Goal: Task Accomplishment & Management: Complete application form

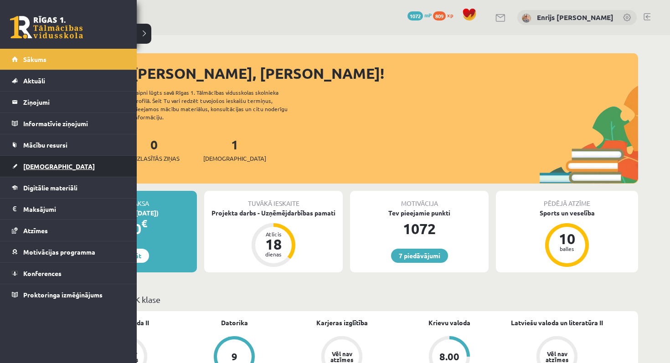
click at [46, 172] on link "[DEMOGRAPHIC_DATA]" at bounding box center [68, 166] width 113 height 21
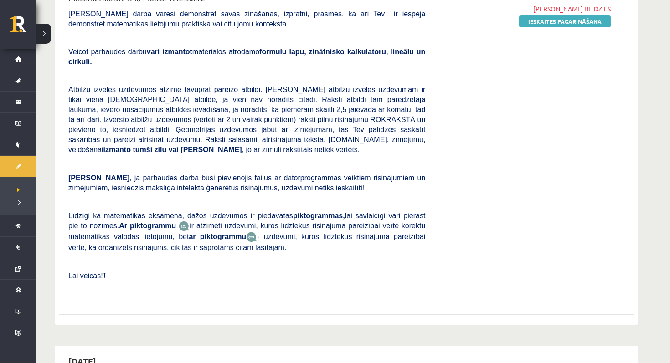
scroll to position [138, 0]
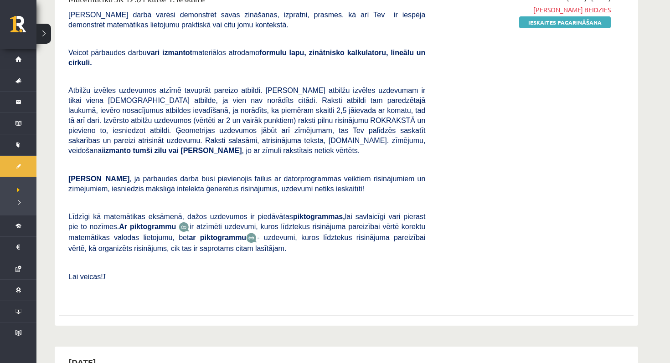
click at [532, 15] on div "2025-09-19 - 2025-09-25 Termiņš beidzies Ieskaites pagarināšana" at bounding box center [524, 147] width 185 height 308
click at [532, 21] on link "Ieskaites pagarināšana" at bounding box center [565, 22] width 92 height 12
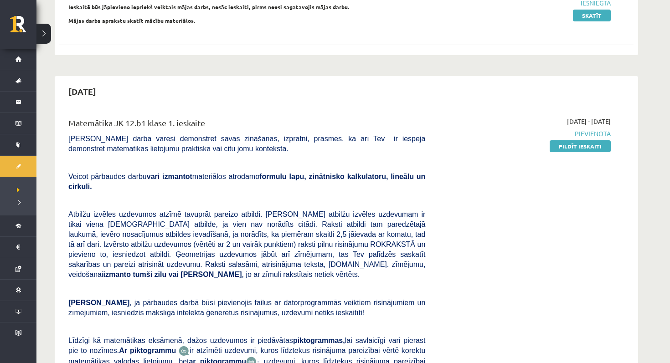
scroll to position [282, 0]
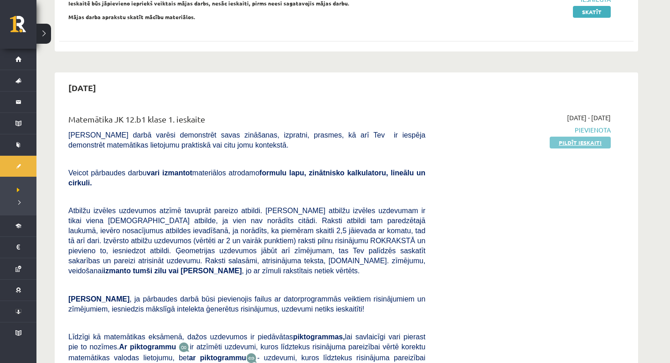
click at [592, 139] on link "Pildīt ieskaiti" at bounding box center [580, 143] width 61 height 12
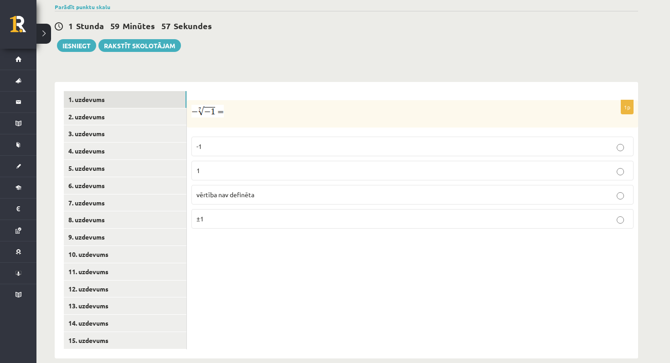
scroll to position [311, 0]
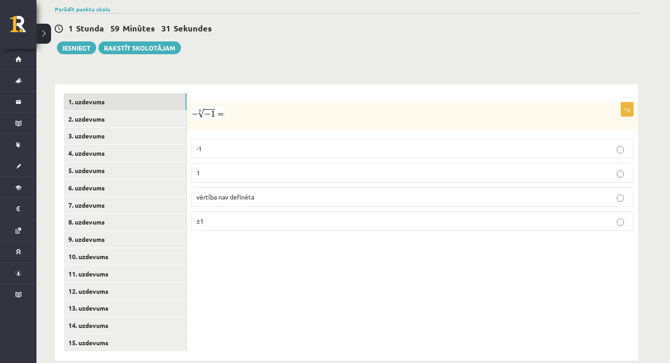
click at [202, 107] on img at bounding box center [207, 113] width 32 height 13
click at [258, 107] on p at bounding box center [389, 113] width 396 height 13
click at [241, 168] on p "1" at bounding box center [412, 173] width 432 height 10
click at [137, 111] on link "2. uzdevums" at bounding box center [125, 119] width 123 height 17
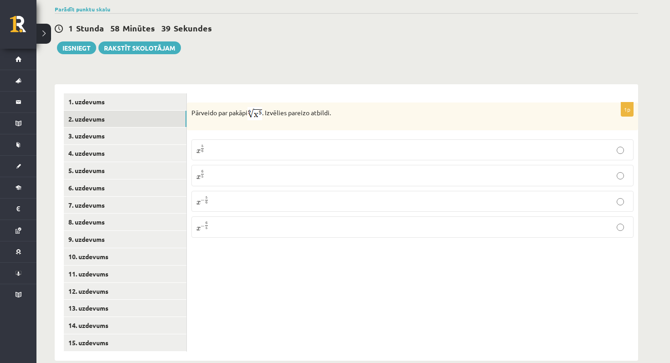
click at [340, 144] on p "x 5 6 x 5 6" at bounding box center [412, 149] width 432 height 11
click at [134, 128] on link "3. uzdevums" at bounding box center [125, 136] width 123 height 17
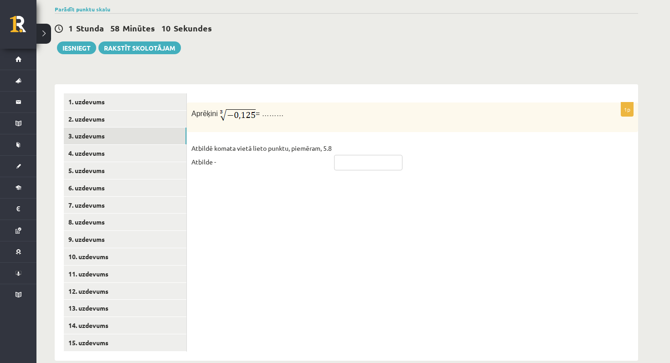
click at [375, 155] on input "text" at bounding box center [368, 162] width 68 height 15
type input "*****"
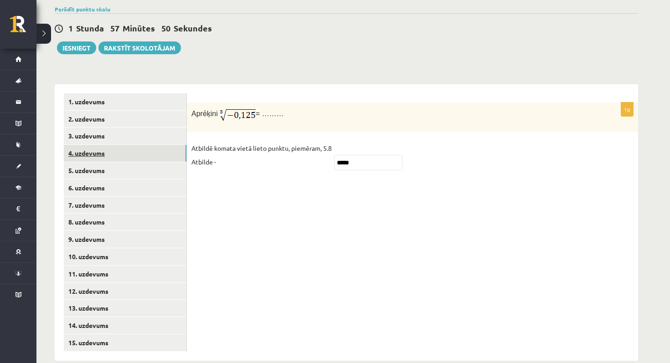
click at [136, 145] on link "4. uzdevums" at bounding box center [125, 153] width 123 height 17
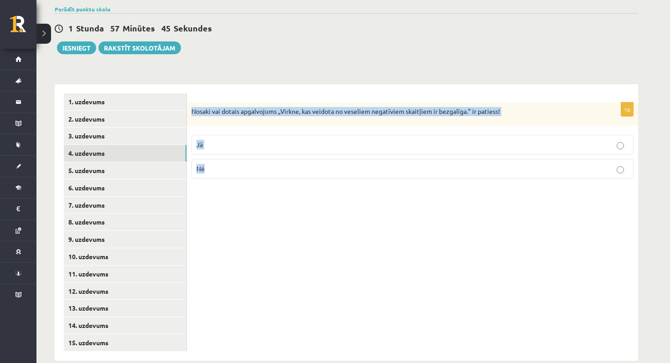
drag, startPoint x: 190, startPoint y: 105, endPoint x: 263, endPoint y: 159, distance: 91.2
click at [263, 159] on div "1p Nosaki vai dotais apgalvojums „Virkne, kas veidota no veseliem negatīviem sk…" at bounding box center [412, 145] width 451 height 84
copy div "Nosaki vai dotais apgalvojums „Virkne, kas veidota no veseliem negatīviem skait…"
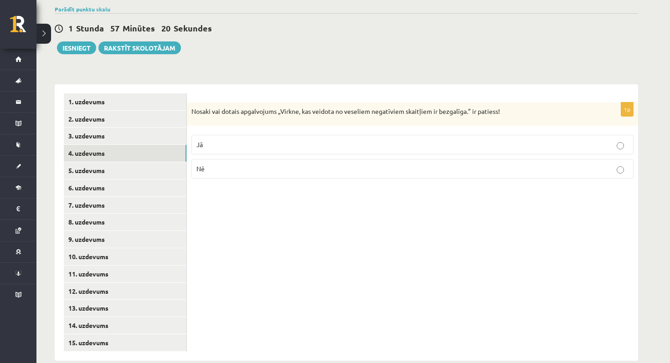
click at [251, 240] on div "1p Nosaki vai dotais apgalvojums „Virkne, kas veidota no veseliem negatīviem sk…" at bounding box center [412, 222] width 451 height 277
click at [281, 140] on p "Jā" at bounding box center [412, 145] width 432 height 10
click at [140, 163] on link "5. uzdevums" at bounding box center [125, 170] width 123 height 17
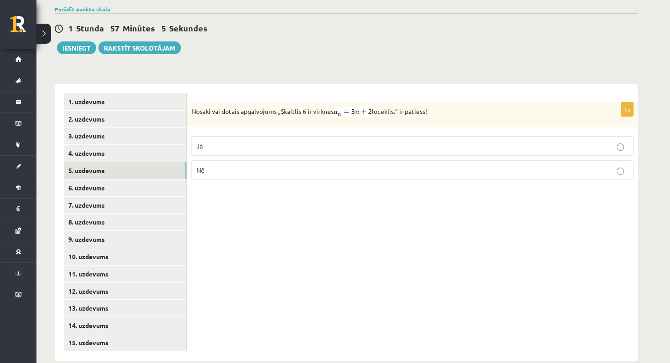
drag, startPoint x: 190, startPoint y: 102, endPoint x: 438, endPoint y: 103, distance: 248.8
click at [438, 103] on div "Nosaki vai dotais apgalvojums „Skaitlis 6 ir virknes loceklis.” ir patiess!" at bounding box center [412, 115] width 451 height 25
copy p "Nosaki vai dotais apgalvojums „Skaitlis 6 ir virknes loceklis.” ir patiess!"
click at [215, 165] on p "Nē" at bounding box center [412, 170] width 432 height 10
click at [131, 180] on link "6. uzdevums" at bounding box center [125, 188] width 123 height 17
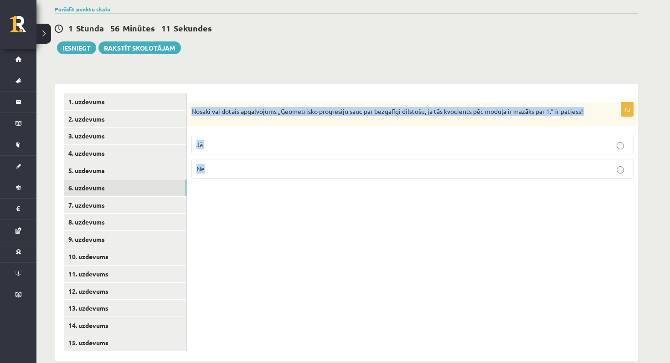
drag, startPoint x: 191, startPoint y: 100, endPoint x: 269, endPoint y: 169, distance: 103.9
click at [269, 170] on div "1p Nosaki vai dotais apgalvojums „Ģeometrisko progresiju sauc par bezgalīgi dil…" at bounding box center [412, 145] width 451 height 84
copy div "Nosaki vai dotais apgalvojums „Ģeometrisko progresiju sauc par bezgalīgi dilsto…"
click at [237, 140] on p "Jā" at bounding box center [412, 145] width 432 height 10
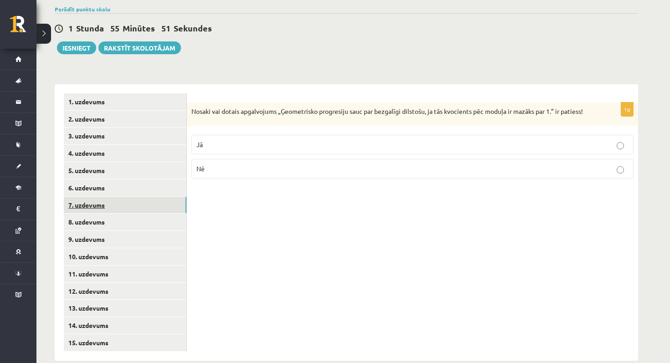
click at [134, 197] on link "7. uzdevums" at bounding box center [125, 205] width 123 height 17
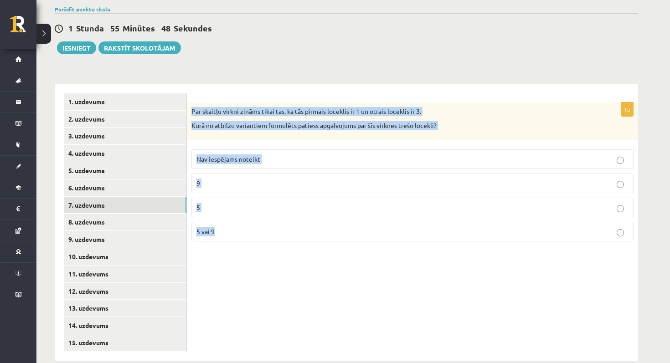
drag, startPoint x: 190, startPoint y: 96, endPoint x: 267, endPoint y: 225, distance: 149.8
click at [267, 225] on div "1p Par skaitļu virkni zināms tikai tas, ka tās pirmais loceklis ir 1 un otrais …" at bounding box center [412, 176] width 451 height 146
copy div "Par skaitļu virkni zināms tikai tas, ka tās pirmais loceklis ir 1 un otrais loc…"
click at [272, 154] on p "Nav iespējams noteikt" at bounding box center [412, 159] width 432 height 10
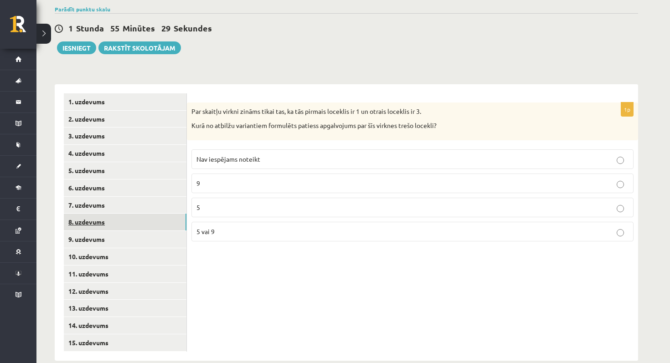
click at [121, 216] on link "8. uzdevums" at bounding box center [125, 222] width 123 height 17
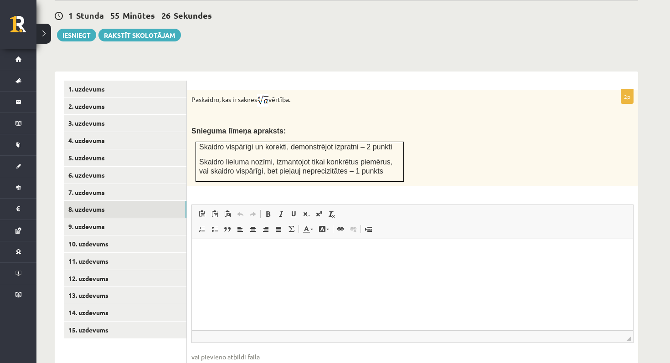
scroll to position [325, 0]
drag, startPoint x: 191, startPoint y: 86, endPoint x: 303, endPoint y: 93, distance: 111.4
click at [303, 93] on p "Paskaidro, kas ir saknes vērtība." at bounding box center [389, 99] width 396 height 12
copy p "Paskaidro, kas ir saknes vērtība."
click at [394, 141] on td "Skaidro vispārīgi un korekti, demonstrējot izpratni – 2 punkti Skaidro lieluma …" at bounding box center [300, 161] width 208 height 40
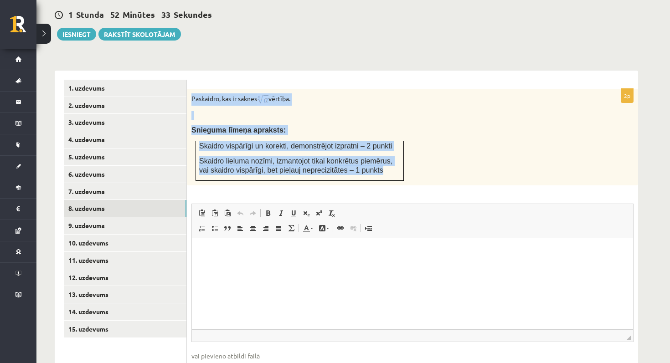
drag, startPoint x: 192, startPoint y: 88, endPoint x: 400, endPoint y: 163, distance: 220.4
click at [400, 163] on div "Paskaidro, kas ir saknes vērtība. Snieguma līmeņa apraksts: Skaidro vispārīgi u…" at bounding box center [412, 137] width 451 height 97
copy div "Paskaidro, kas ir saknes vērtība. Snieguma līmeņa apraksts: Skaidro vispārīgi u…"
click at [383, 111] on p at bounding box center [389, 115] width 396 height 9
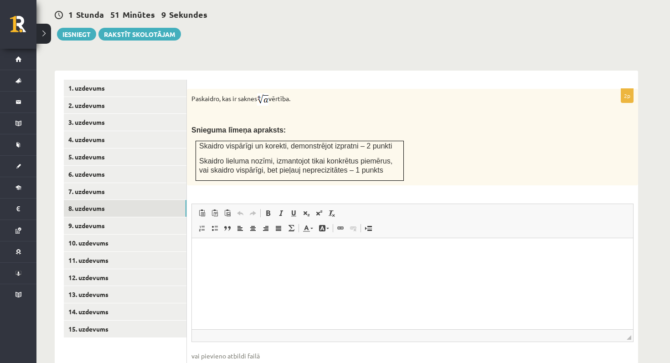
click at [247, 226] on span "Insert/Remove Numbered List Insert/Remove Bulleted List Block Quote Align Left …" at bounding box center [247, 229] width 104 height 15
click at [242, 252] on p "Editor, wiswyg-editor-user-answer-47433886636960" at bounding box center [412, 252] width 423 height 10
drag, startPoint x: 329, startPoint y: 248, endPoint x: 192, endPoint y: 241, distance: 136.9
click at [192, 241] on html "**********" at bounding box center [412, 252] width 441 height 28
click at [111, 217] on link "9. uzdevums" at bounding box center [125, 225] width 123 height 17
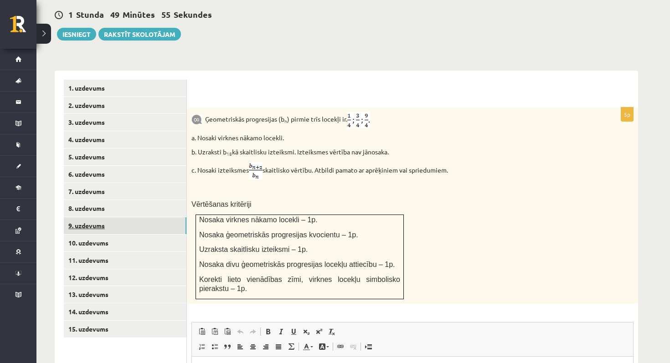
scroll to position [0, 0]
click at [120, 201] on link "8. uzdevums" at bounding box center [125, 208] width 123 height 17
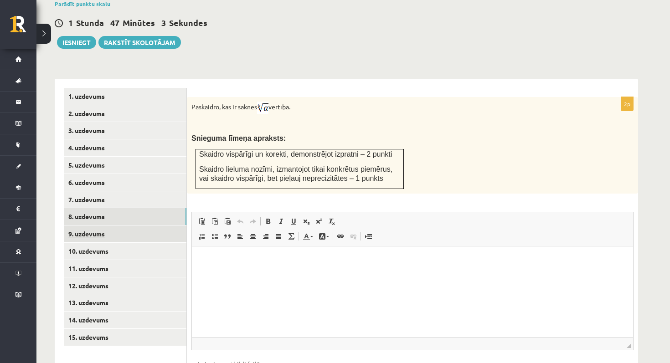
click at [139, 226] on link "9. uzdevums" at bounding box center [125, 234] width 123 height 17
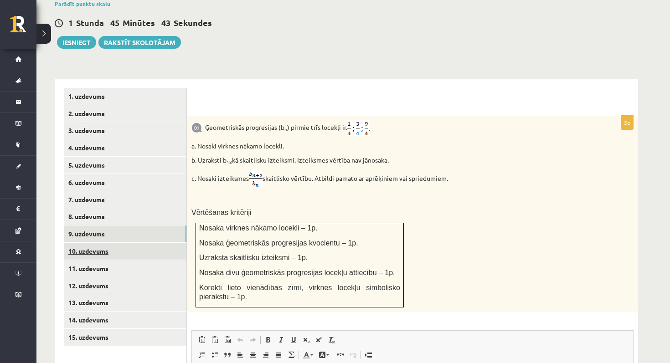
click at [124, 243] on link "10. uzdevums" at bounding box center [125, 251] width 123 height 17
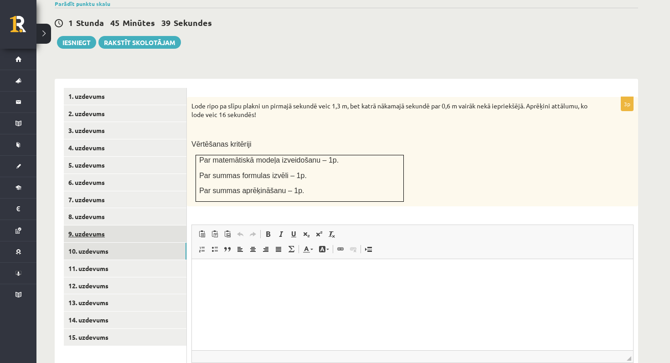
click at [131, 226] on link "9. uzdevums" at bounding box center [125, 234] width 123 height 17
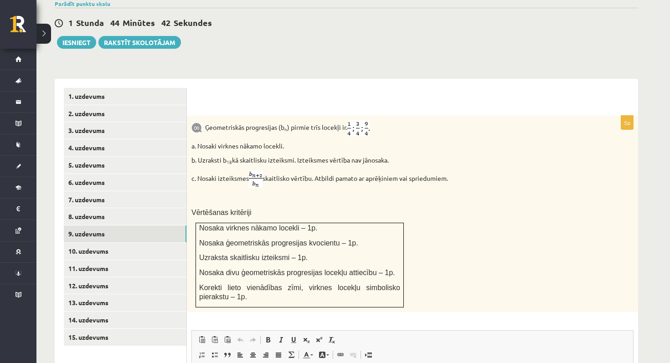
drag, startPoint x: 203, startPoint y: 119, endPoint x: 341, endPoint y: 196, distance: 158.3
click at [341, 196] on div "Ģeometriskās progresijas (b n ) pirmie trīs locekļi ir . a. Nosaki virknes nāka…" at bounding box center [412, 214] width 451 height 196
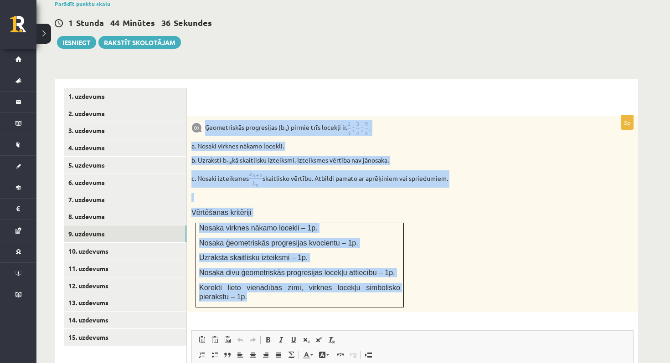
drag, startPoint x: 206, startPoint y: 118, endPoint x: 369, endPoint y: 296, distance: 241.6
click at [369, 296] on div "Ģeometriskās progresijas (b n ) pirmie trīs locekļi ir . a. Nosaki virknes nāka…" at bounding box center [412, 214] width 451 height 196
copy div "Ģeometriskās progresijas (b n ) pirmie trīs locekļi ir . a. Nosaki virknes nāka…"
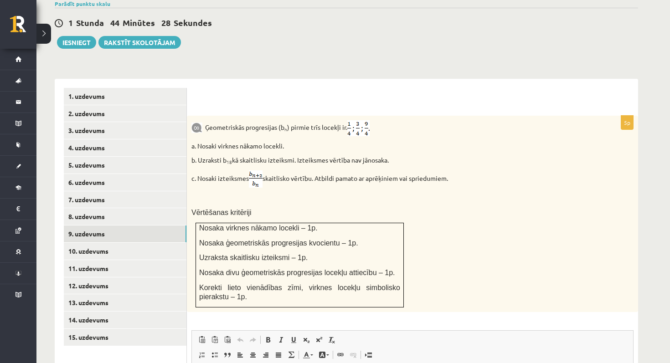
click at [371, 142] on p "a. Nosaki virknes nākamo locekli." at bounding box center [389, 146] width 396 height 9
click at [370, 120] on img at bounding box center [358, 128] width 22 height 16
click at [109, 243] on link "10. uzdevums" at bounding box center [125, 251] width 123 height 17
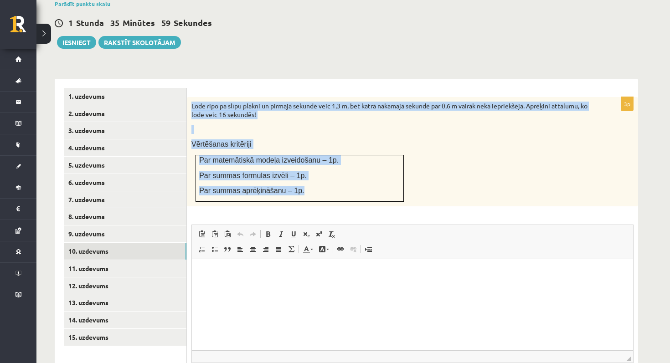
drag, startPoint x: 190, startPoint y: 94, endPoint x: 317, endPoint y: 181, distance: 153.7
click at [317, 181] on div "Lode ripo pa slīpu plakni un pirmajā sekundē veic 1,3 m, bet katrā nākamajā sek…" at bounding box center [412, 151] width 451 height 109
copy div "Lode ripo pa slīpu plakni un pirmajā sekundē veic 1,3 m, bet katrā nākamajā sek…"
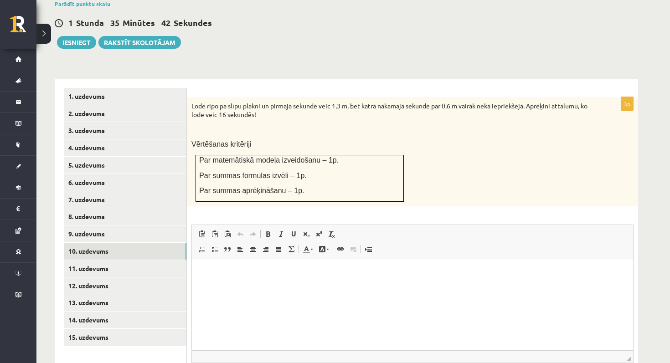
click at [296, 139] on p "Vērtēšanas kritēriji" at bounding box center [389, 144] width 396 height 10
click at [109, 260] on link "11. uzdevums" at bounding box center [125, 268] width 123 height 17
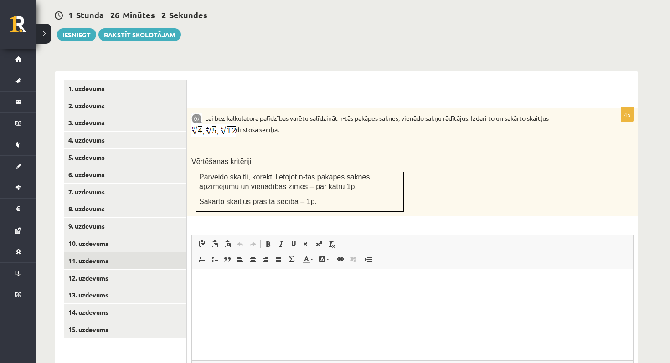
scroll to position [323, 0]
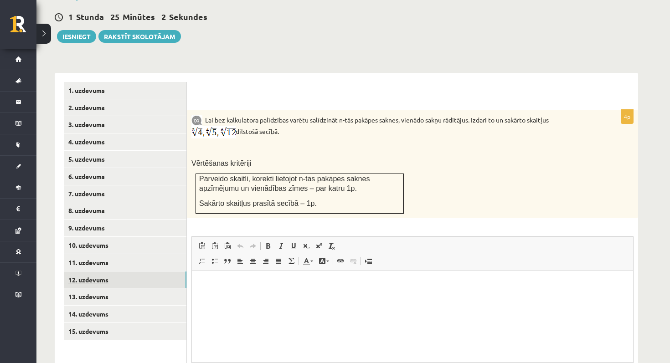
click at [154, 272] on link "12. uzdevums" at bounding box center [125, 280] width 123 height 17
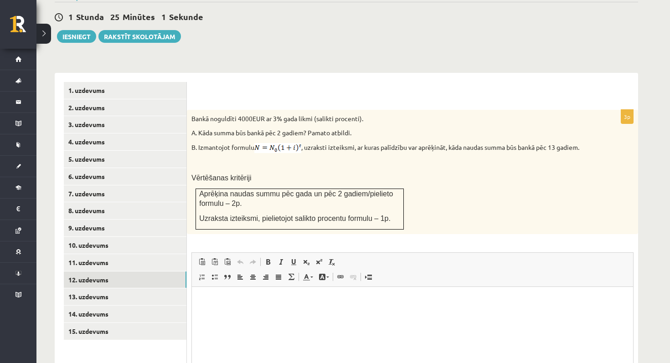
scroll to position [0, 0]
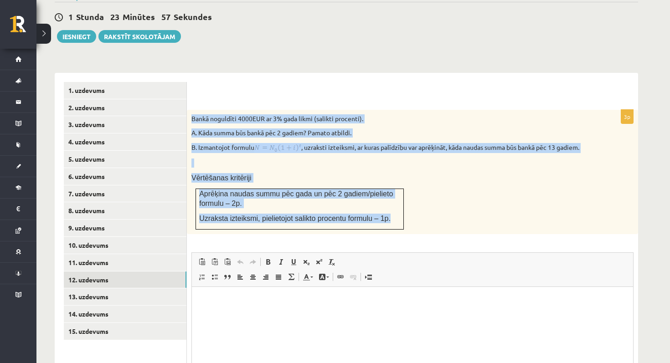
drag, startPoint x: 190, startPoint y: 104, endPoint x: 390, endPoint y: 218, distance: 229.8
click at [390, 219] on div "Bankā noguldīti 4000EUR ar 3% gada likmi (salikti procenti). A. Kāda summa būs …" at bounding box center [412, 172] width 451 height 125
copy div "Bankā noguldīti 4000EUR ar 3% gada likmi (salikti procenti). A. Kāda summa būs …"
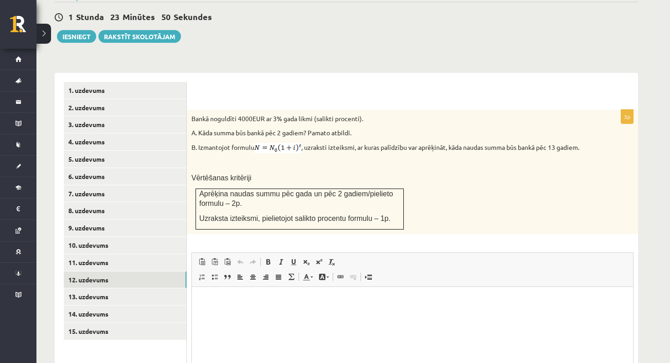
click at [260, 159] on p at bounding box center [389, 163] width 396 height 9
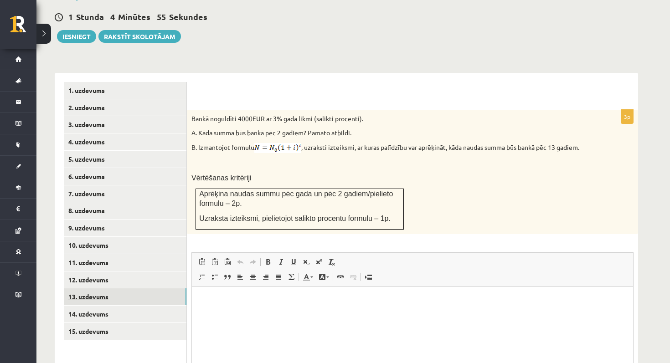
click at [125, 288] on link "13. uzdevums" at bounding box center [125, 296] width 123 height 17
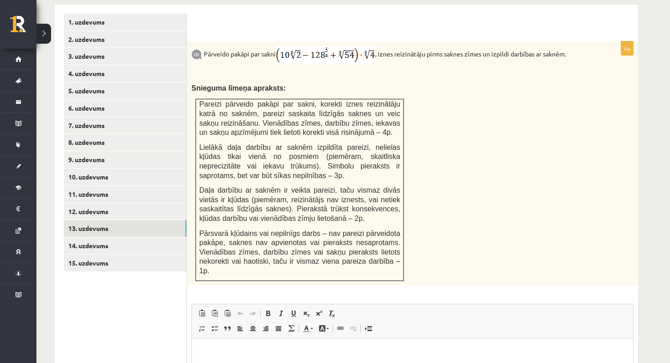
scroll to position [393, 0]
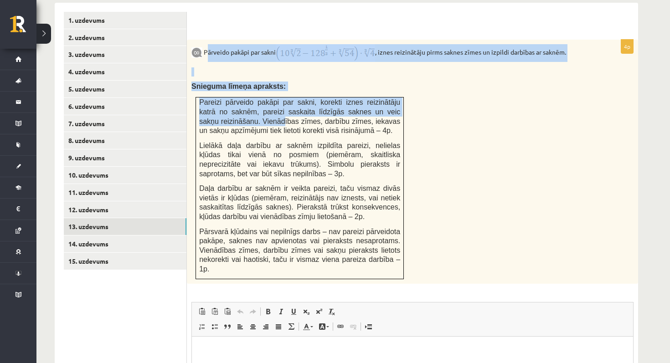
drag, startPoint x: 207, startPoint y: 42, endPoint x: 295, endPoint y: 105, distance: 107.8
click at [295, 106] on div "Pārveido pakāpi par sakni , iznes reizinātāju pirms saknes zīmes un izpildi dar…" at bounding box center [412, 162] width 451 height 245
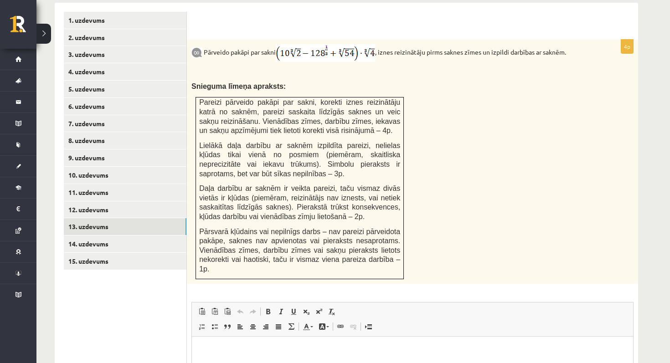
click at [274, 67] on div "Pārveido pakāpi par sakni , iznes reizinātāju pirms saknes zīmes un izpildi dar…" at bounding box center [412, 162] width 451 height 245
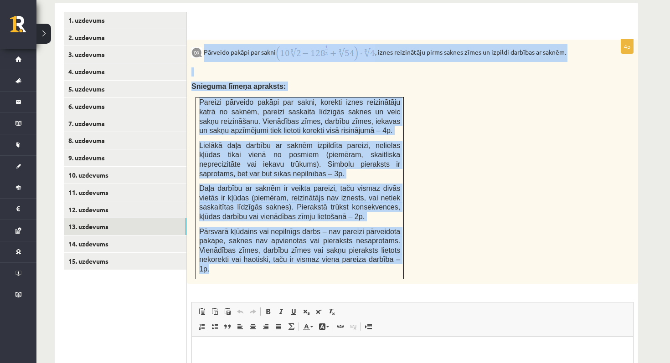
drag, startPoint x: 203, startPoint y: 40, endPoint x: 381, endPoint y: 273, distance: 293.0
click at [381, 274] on div "Pārveido pakāpi par sakni , iznes reizinātāju pirms saknes zīmes un izpildi dar…" at bounding box center [412, 162] width 451 height 245
copy div "Pārveido pakāpi par sakni , iznes reizinātāju pirms saknes zīmes un izpildi dar…"
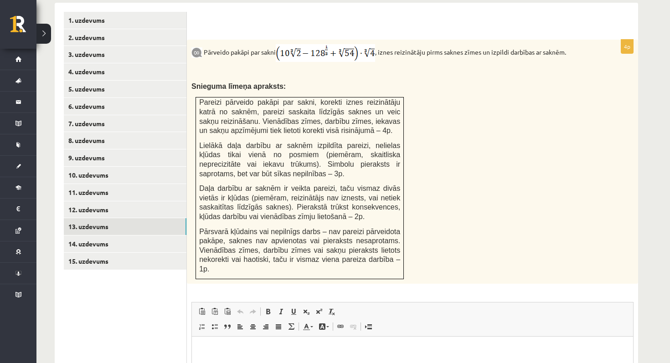
click at [416, 87] on div "Pārveido pakāpi par sakni , iznes reizinātāju pirms saknes zīmes un izpildi dar…" at bounding box center [412, 162] width 451 height 245
click at [116, 236] on link "14. uzdevums" at bounding box center [125, 244] width 123 height 17
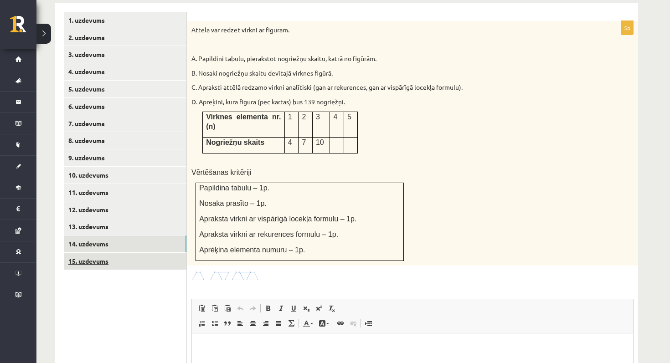
scroll to position [0, 0]
click at [127, 253] on link "15. uzdevums" at bounding box center [125, 261] width 123 height 17
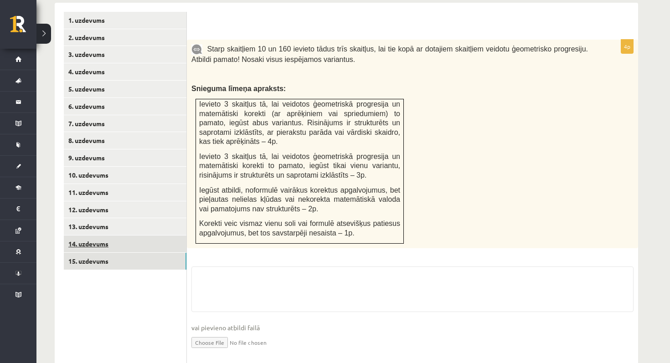
click at [132, 236] on link "14. uzdevums" at bounding box center [125, 244] width 123 height 17
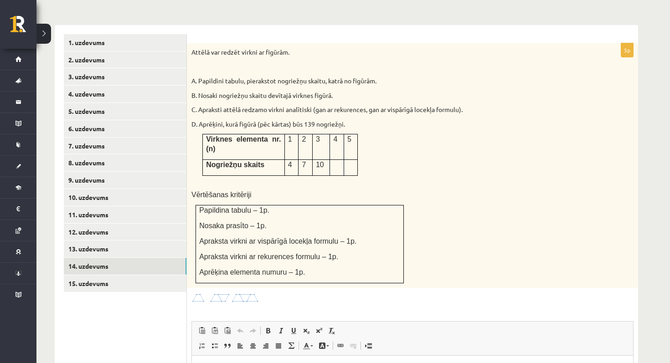
scroll to position [376, 0]
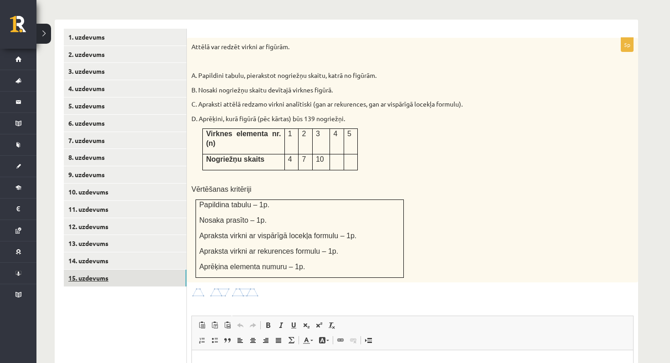
click at [136, 270] on link "15. uzdevums" at bounding box center [125, 278] width 123 height 17
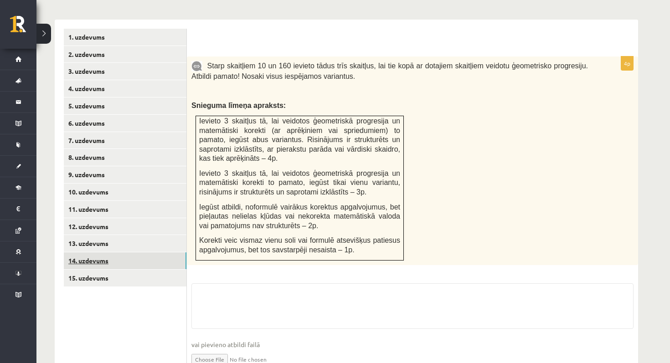
click at [141, 252] on link "14. uzdevums" at bounding box center [125, 260] width 123 height 17
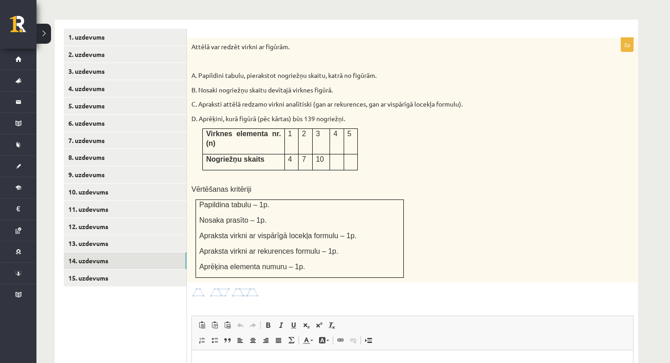
scroll to position [0, 0]
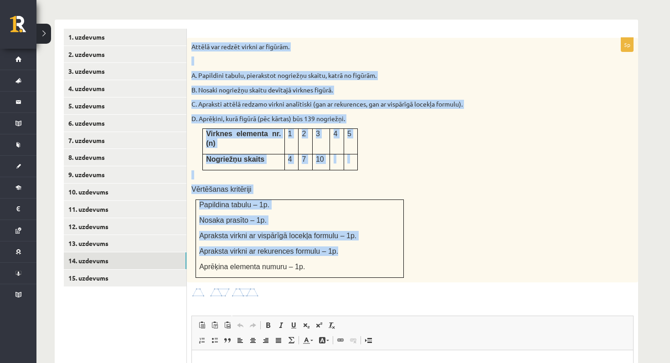
drag, startPoint x: 190, startPoint y: 34, endPoint x: 300, endPoint y: 258, distance: 249.3
click at [300, 252] on div "Attēlā var redzēt virkni ar figūrām. A. Papildini tabulu, pierakstot nogriežņu …" at bounding box center [412, 160] width 451 height 245
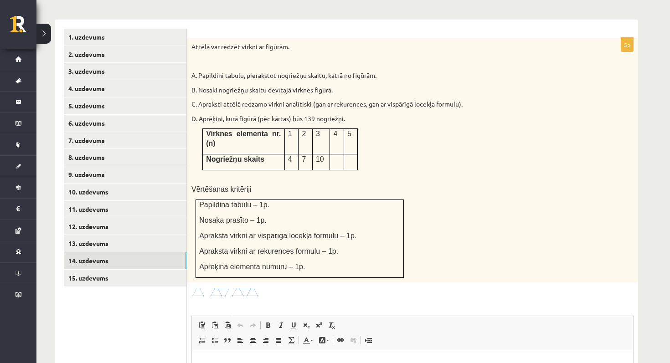
click at [304, 263] on span "Aprēķina elementa numuru – 1p." at bounding box center [252, 267] width 106 height 8
click at [132, 277] on ul "1. uzdevums 2. uzdevums 3. uzdevums 4. uzdevums 5. uzdevums 6. uzdevums 7. uzde…" at bounding box center [125, 267] width 123 height 477
click at [132, 274] on link "15. uzdevums" at bounding box center [125, 278] width 123 height 17
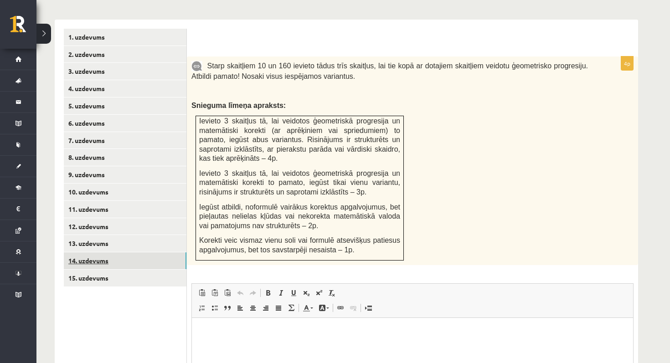
click at [130, 252] on link "14. uzdevums" at bounding box center [125, 260] width 123 height 17
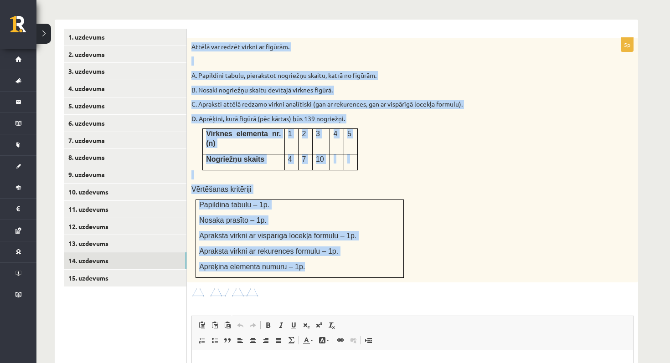
drag, startPoint x: 192, startPoint y: 36, endPoint x: 327, endPoint y: 257, distance: 259.6
click at [327, 257] on div "Attēlā var redzēt virkni ar figūrām. A. Papildini tabulu, pierakstot nogriežņu …" at bounding box center [412, 160] width 451 height 245
click at [304, 170] on div "Attēlā var redzēt virkni ar figūrām. A. Papildini tabulu, pierakstot nogriežņu …" at bounding box center [412, 160] width 451 height 245
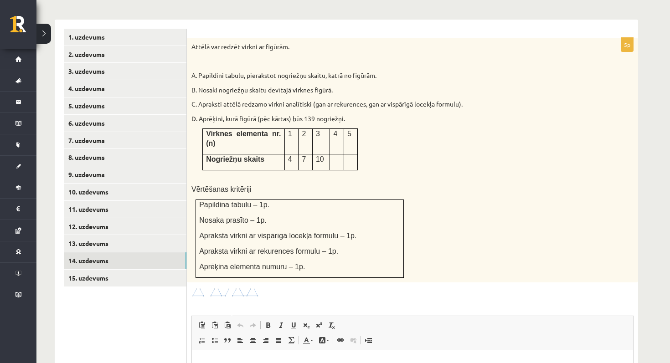
click at [231, 288] on img at bounding box center [225, 293] width 68 height 10
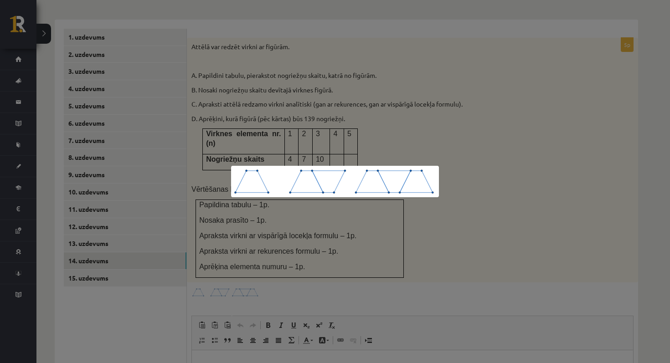
click at [255, 92] on div at bounding box center [335, 181] width 670 height 363
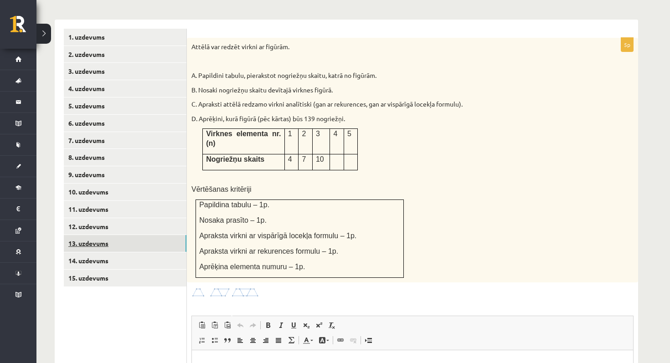
click at [148, 235] on link "13. uzdevums" at bounding box center [125, 243] width 123 height 17
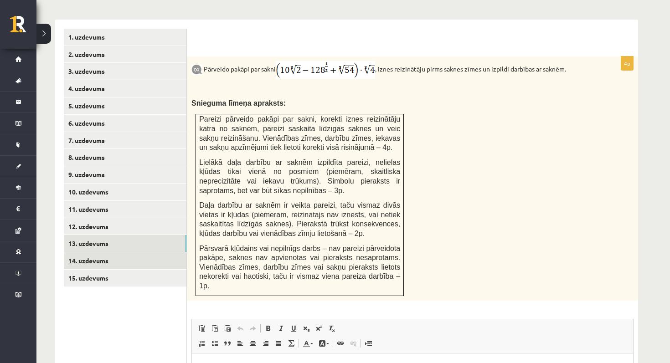
click at [139, 252] on link "14. uzdevums" at bounding box center [125, 260] width 123 height 17
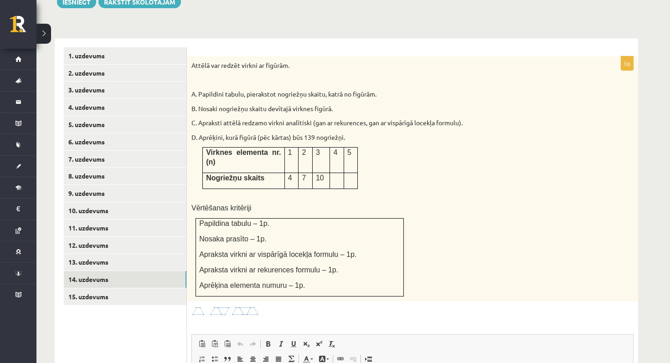
scroll to position [356, 0]
click at [133, 255] on link "13. uzdevums" at bounding box center [125, 263] width 123 height 17
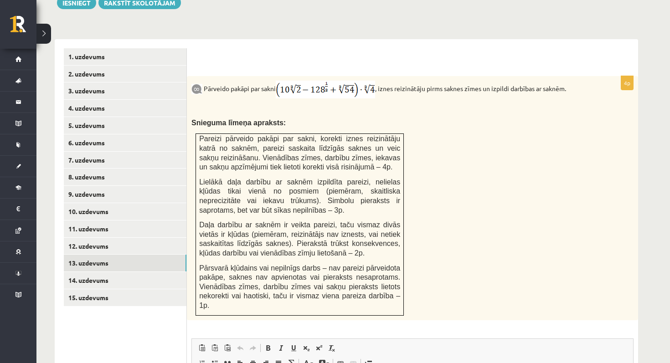
click at [327, 81] on img at bounding box center [325, 90] width 99 height 18
click at [155, 272] on link "14. uzdevums" at bounding box center [125, 280] width 123 height 17
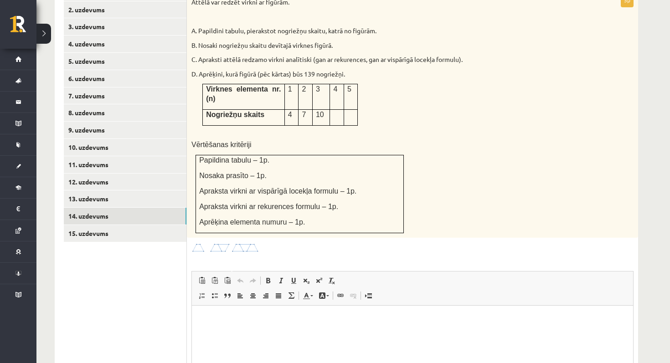
scroll to position [420, 0]
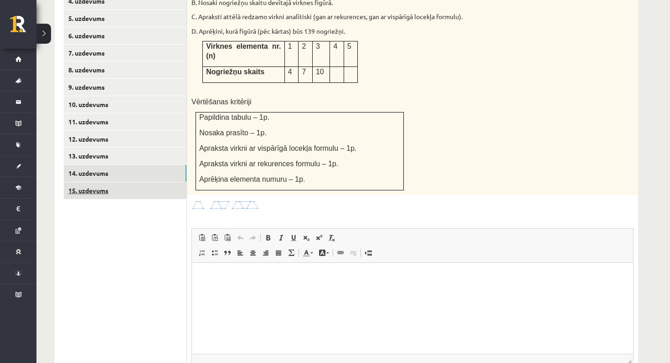
click at [152, 182] on link "15. uzdevums" at bounding box center [125, 190] width 123 height 17
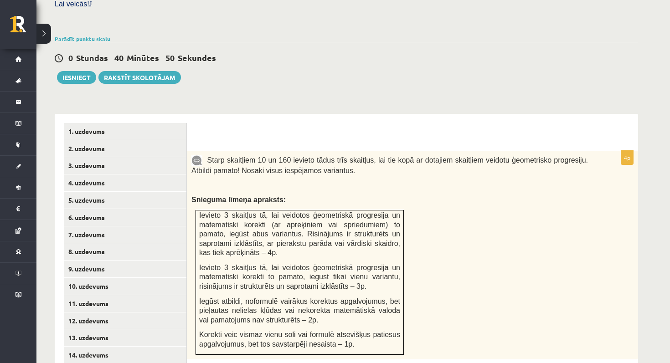
scroll to position [271, 0]
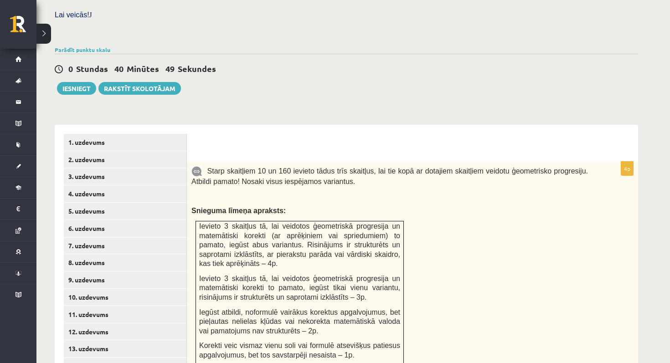
drag, startPoint x: 206, startPoint y: 158, endPoint x: 311, endPoint y: 245, distance: 136.7
click at [311, 245] on div "Starp skaitļiem 10 un 160 ievieto tādus trīs skaitļus, lai tie kopā ar dotajiem…" at bounding box center [412, 266] width 451 height 209
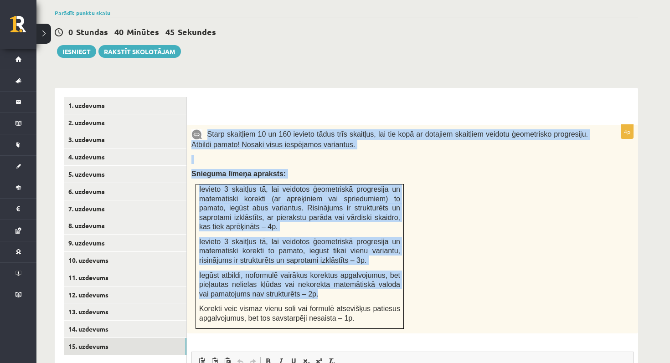
drag, startPoint x: 209, startPoint y: 119, endPoint x: 365, endPoint y: 286, distance: 228.3
click at [365, 286] on div "Starp skaitļiem 10 un 160 ievieto tādus trīs skaitļus, lai tie kopā ar dotajiem…" at bounding box center [412, 229] width 451 height 209
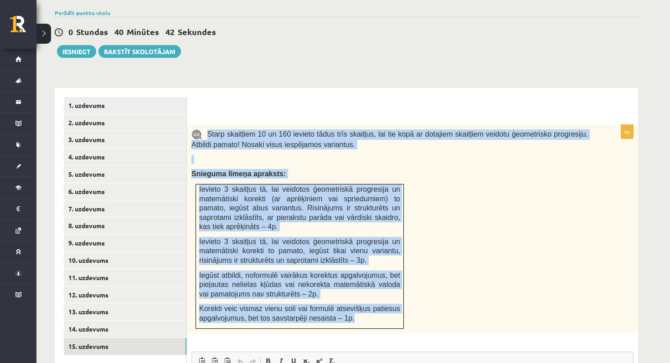
drag, startPoint x: 364, startPoint y: 304, endPoint x: 207, endPoint y: 121, distance: 241.1
click at [207, 125] on div "Starp skaitļiem 10 un 160 ievieto tādus trīs skaitļus, lai tie kopā ar dotajiem…" at bounding box center [412, 229] width 451 height 209
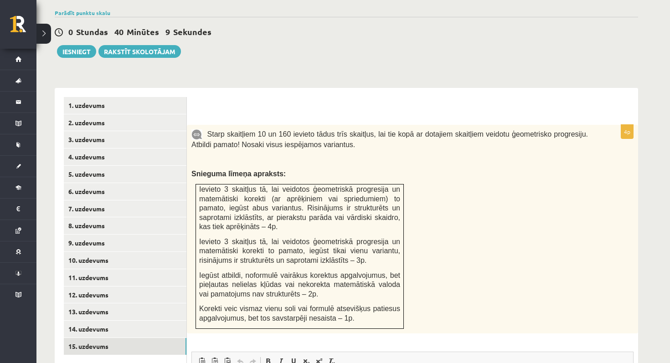
click at [374, 169] on p "Snieguma līmeņa apraksts:" at bounding box center [389, 174] width 396 height 10
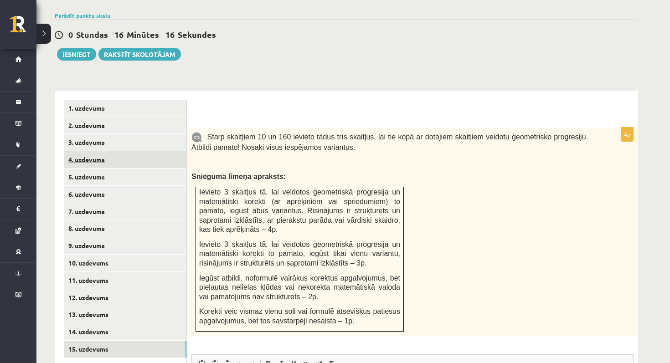
scroll to position [311, 0]
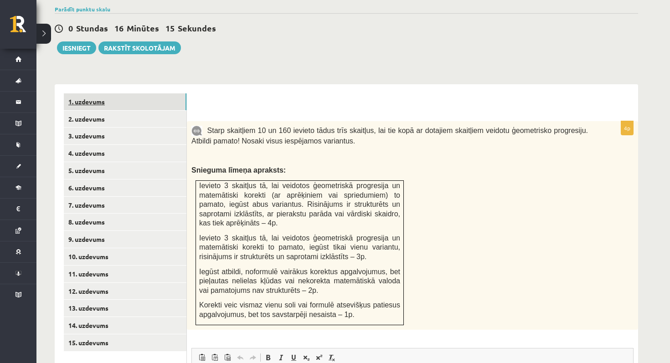
click at [141, 95] on link "1. uzdevums" at bounding box center [125, 101] width 123 height 17
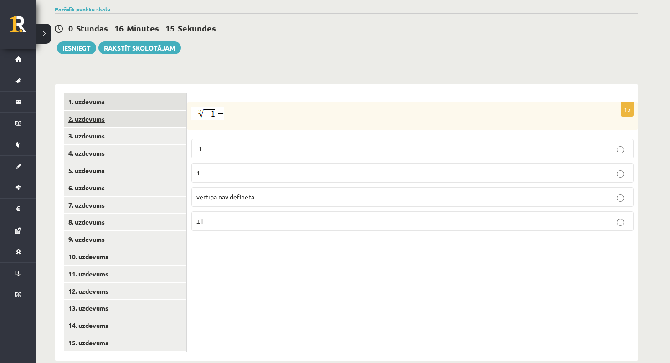
click at [138, 113] on link "2. uzdevums" at bounding box center [125, 119] width 123 height 17
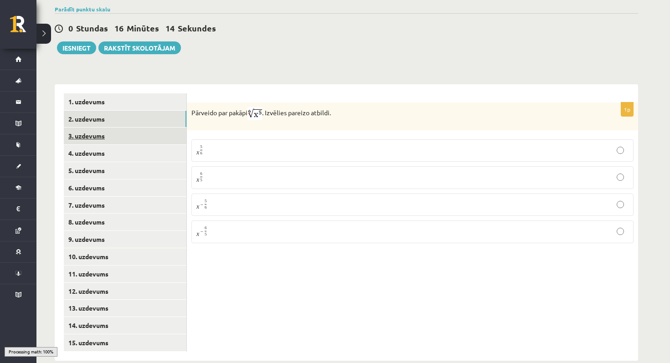
click at [134, 128] on link "3. uzdevums" at bounding box center [125, 136] width 123 height 17
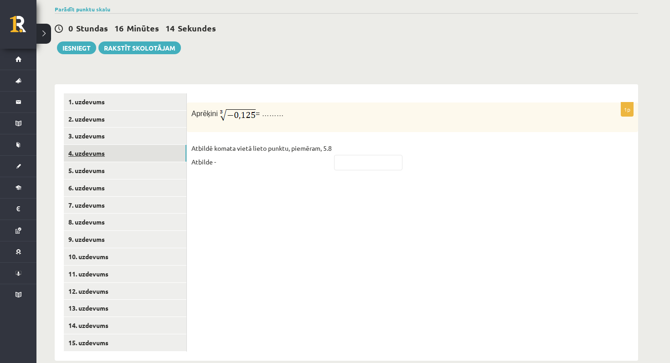
click at [135, 146] on link "4. uzdevums" at bounding box center [125, 153] width 123 height 17
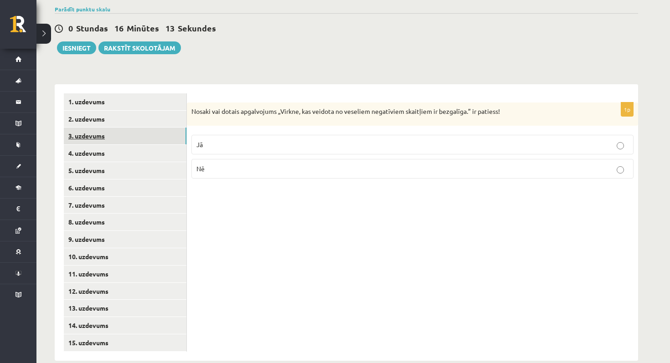
click at [136, 130] on link "3. uzdevums" at bounding box center [125, 136] width 123 height 17
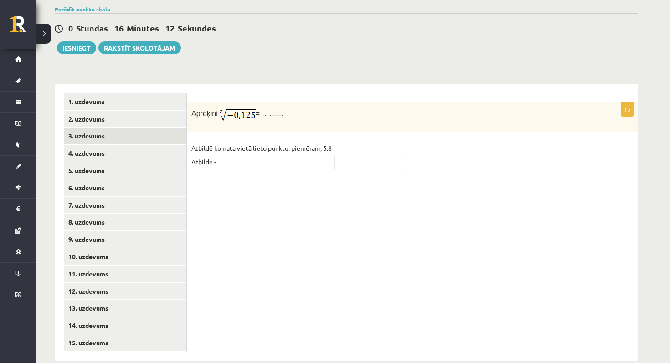
click at [139, 116] on ul "1. uzdevums 2. uzdevums 3. uzdevums 4. uzdevums 5. uzdevums 6. uzdevums 7. uzde…" at bounding box center [125, 222] width 123 height 258
click at [141, 111] on link "2. uzdevums" at bounding box center [125, 119] width 123 height 17
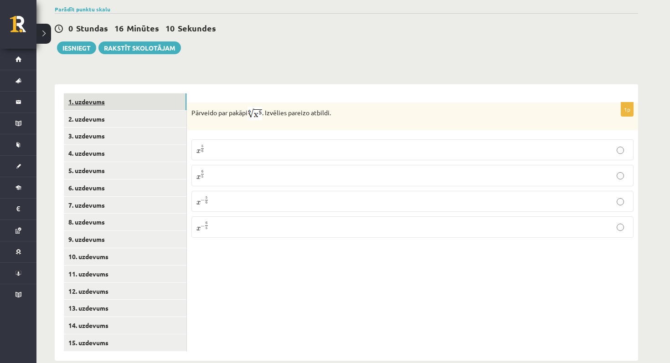
click at [148, 93] on link "1. uzdevums" at bounding box center [125, 101] width 123 height 17
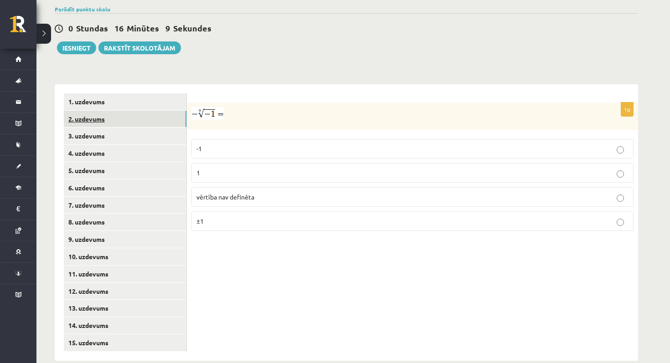
click at [142, 111] on link "2. uzdevums" at bounding box center [125, 119] width 123 height 17
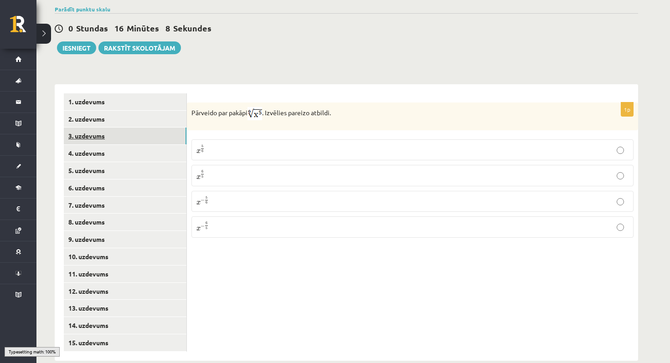
click at [139, 128] on link "3. uzdevums" at bounding box center [125, 136] width 123 height 17
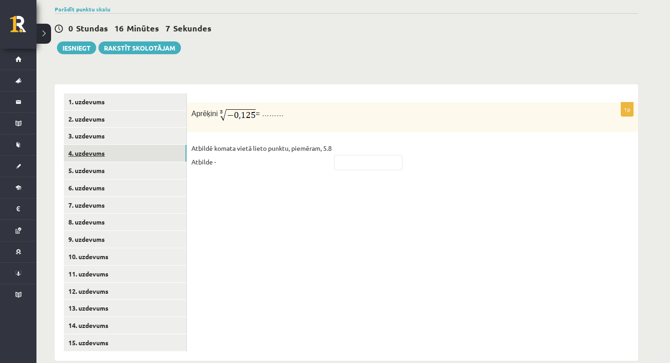
click at [134, 148] on link "4. uzdevums" at bounding box center [125, 153] width 123 height 17
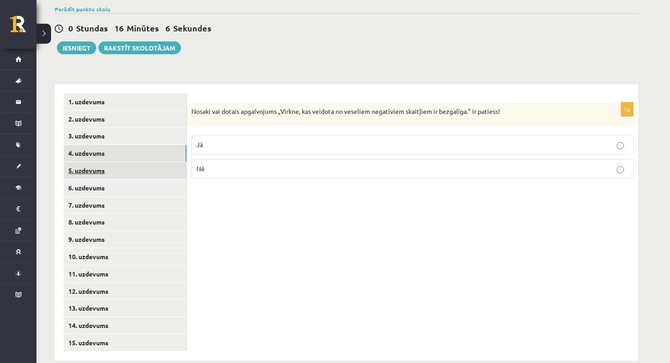
click at [131, 164] on link "5. uzdevums" at bounding box center [125, 170] width 123 height 17
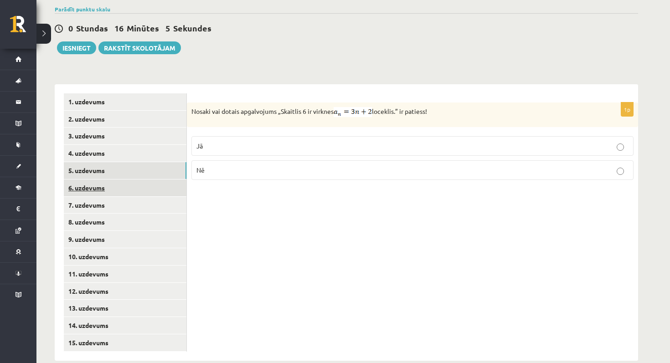
click at [129, 180] on link "6. uzdevums" at bounding box center [125, 188] width 123 height 17
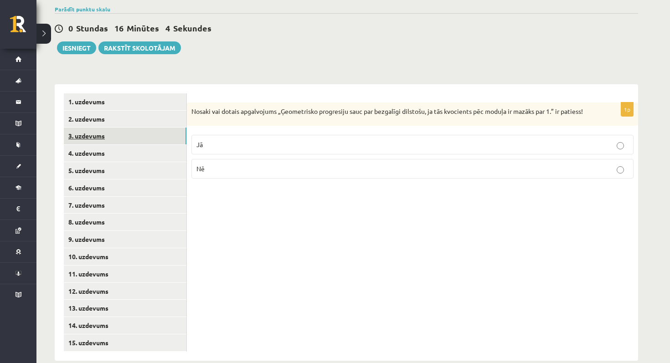
click at [136, 130] on link "3. uzdevums" at bounding box center [125, 136] width 123 height 17
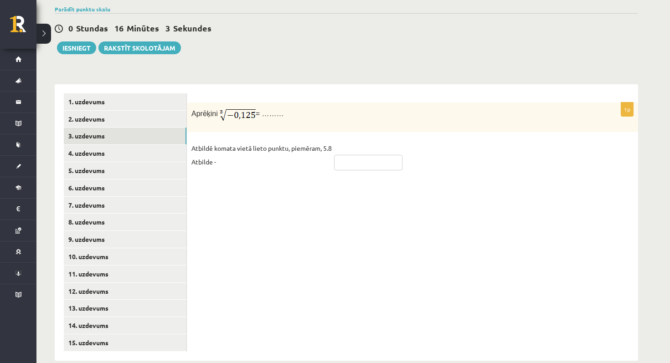
click at [364, 155] on input "text" at bounding box center [368, 162] width 68 height 15
type input "*****"
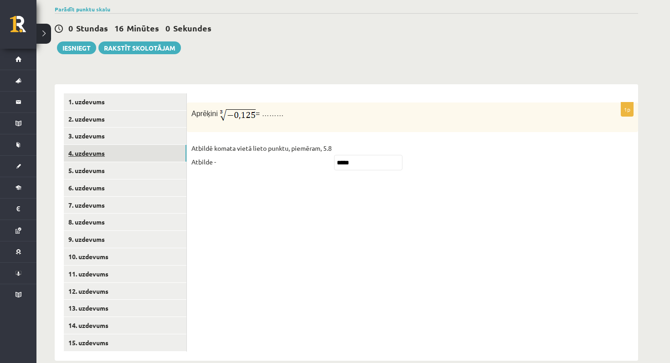
click at [126, 148] on link "4. uzdevums" at bounding box center [125, 153] width 123 height 17
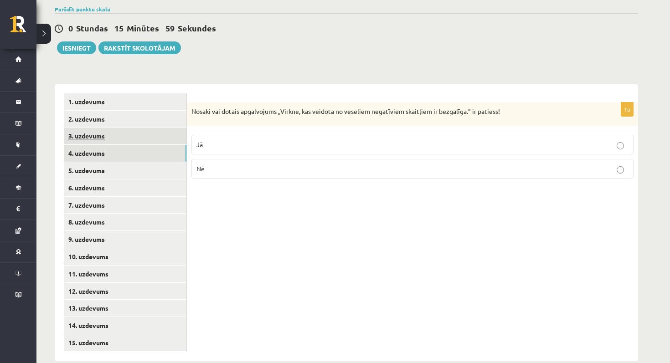
click at [122, 128] on link "3. uzdevums" at bounding box center [125, 136] width 123 height 17
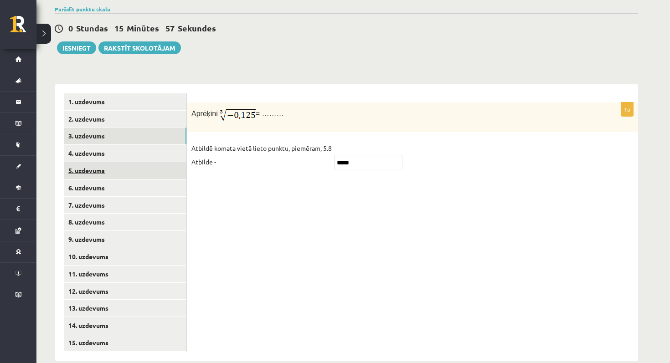
click at [135, 165] on link "5. uzdevums" at bounding box center [125, 170] width 123 height 17
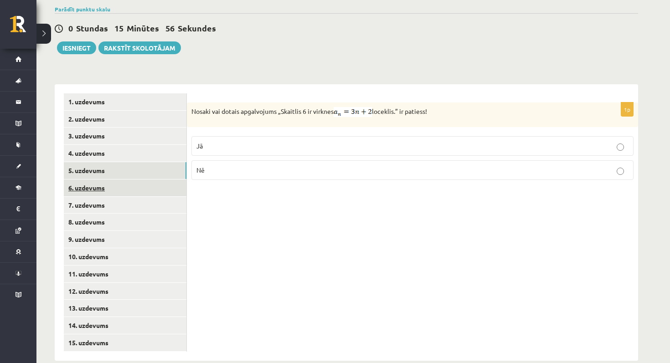
click at [130, 180] on link "6. uzdevums" at bounding box center [125, 188] width 123 height 17
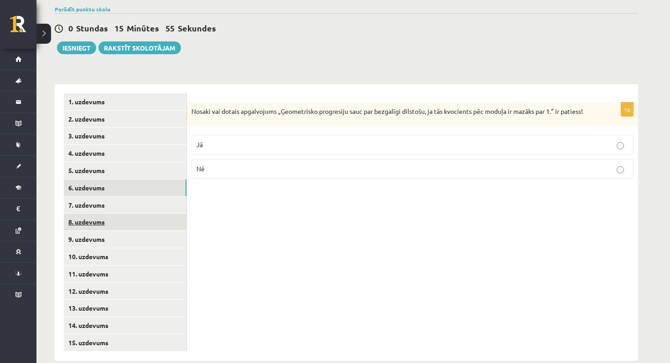
click at [127, 214] on link "8. uzdevums" at bounding box center [125, 222] width 123 height 17
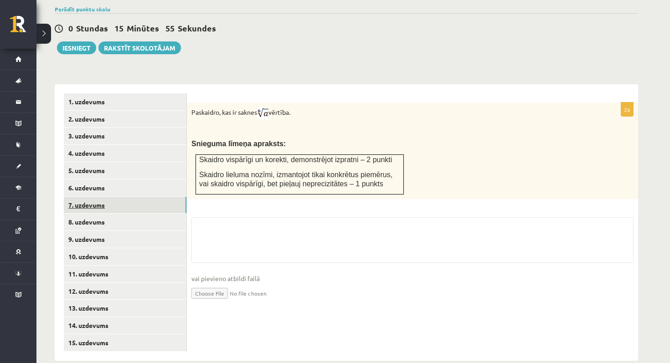
click at [127, 197] on link "7. uzdevums" at bounding box center [125, 205] width 123 height 17
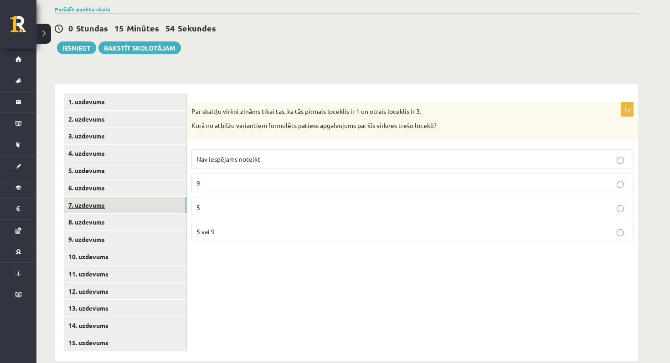
scroll to position [317, 0]
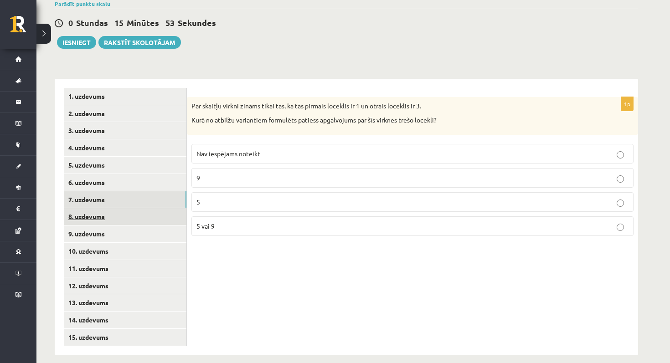
click at [124, 208] on link "8. uzdevums" at bounding box center [125, 216] width 123 height 17
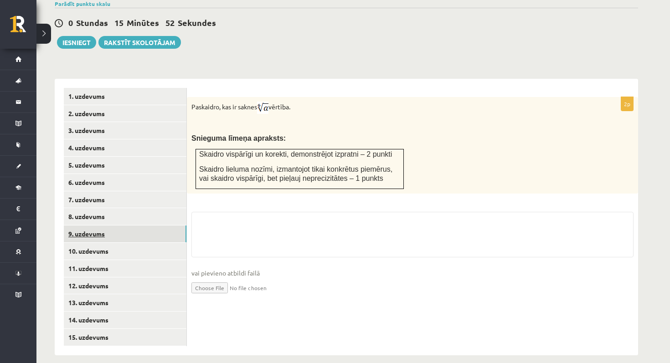
click at [120, 230] on link "9. uzdevums" at bounding box center [125, 234] width 123 height 17
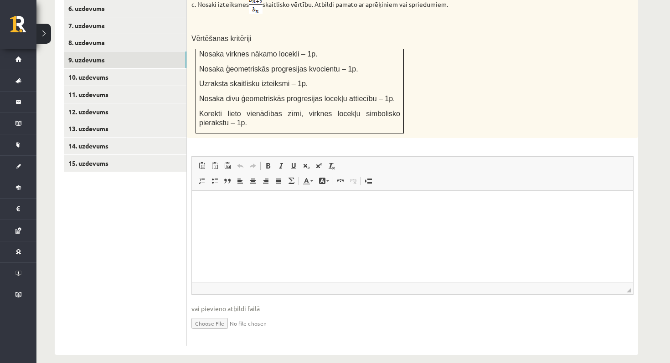
scroll to position [0, 0]
click at [206, 314] on input "file" at bounding box center [412, 323] width 442 height 19
type input "**********"
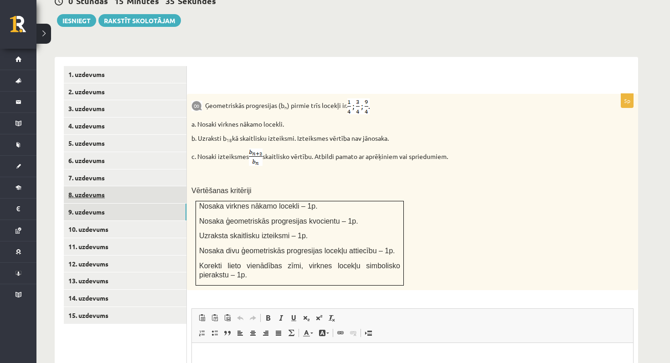
scroll to position [340, 0]
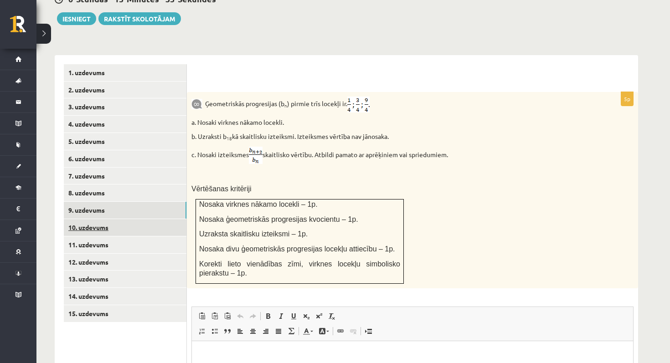
click at [149, 219] on link "10. uzdevums" at bounding box center [125, 227] width 123 height 17
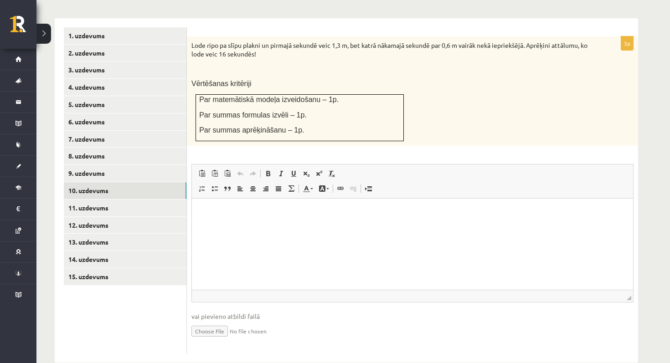
scroll to position [385, 0]
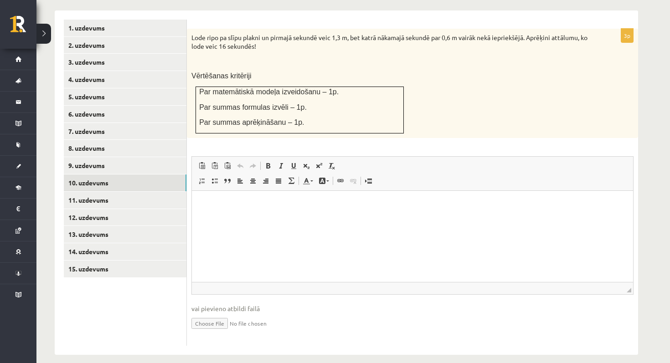
click at [207, 320] on input "file" at bounding box center [412, 323] width 442 height 19
type input "**********"
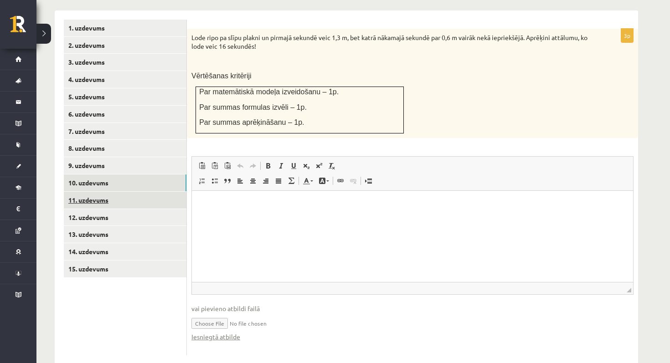
click at [100, 192] on link "11. uzdevums" at bounding box center [125, 200] width 123 height 17
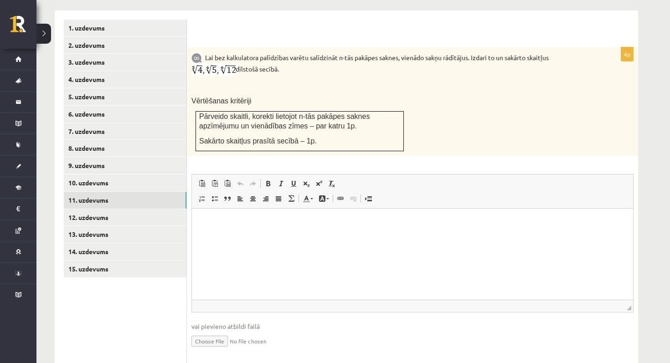
scroll to position [0, 0]
click at [212, 331] on input "file" at bounding box center [412, 340] width 442 height 19
type input "**********"
click at [109, 209] on link "12. uzdevums" at bounding box center [125, 217] width 123 height 17
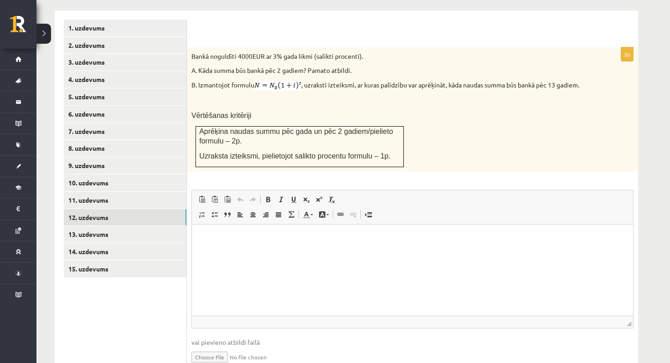
click at [209, 347] on input "file" at bounding box center [412, 356] width 442 height 19
type input "**********"
click at [119, 226] on link "13. uzdevums" at bounding box center [125, 234] width 123 height 17
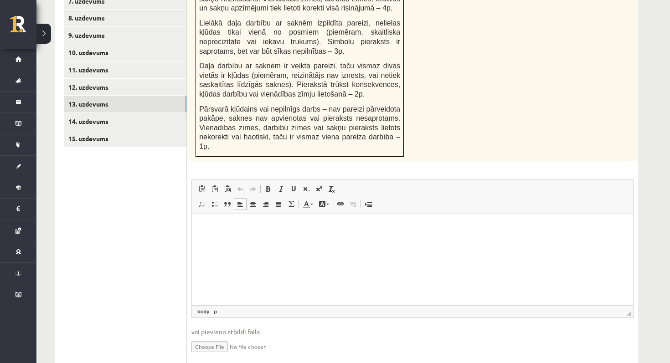
scroll to position [548, 0]
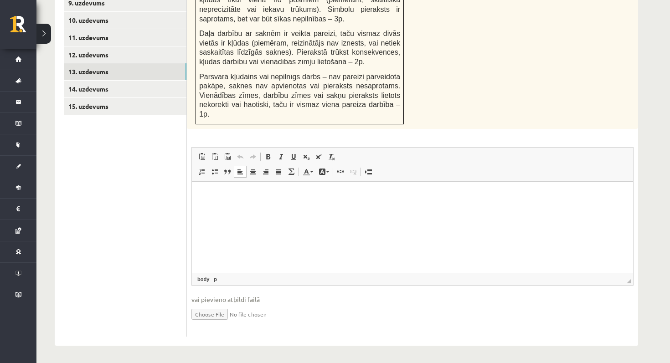
click at [215, 313] on input "file" at bounding box center [412, 313] width 442 height 19
type input "**********"
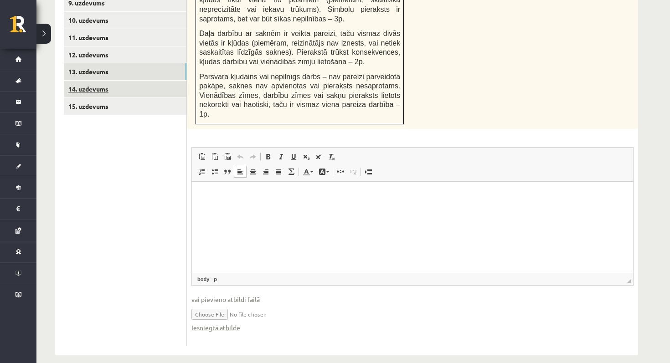
click at [130, 81] on link "14. uzdevums" at bounding box center [125, 89] width 123 height 17
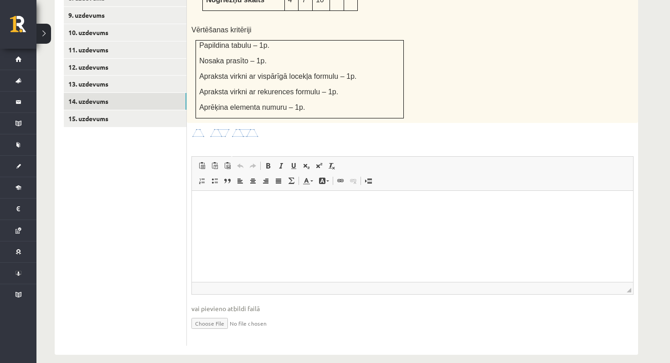
scroll to position [0, 0]
click at [214, 316] on input "file" at bounding box center [412, 323] width 442 height 19
type input "**********"
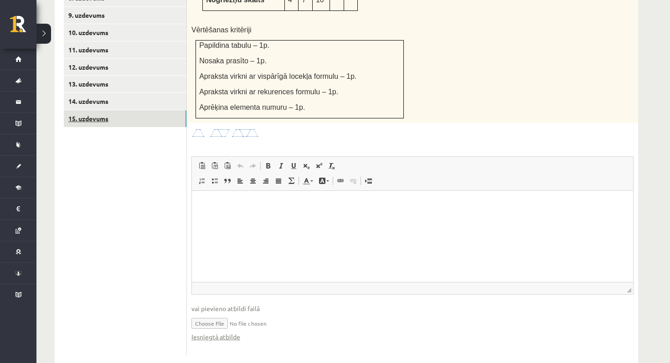
click at [110, 110] on link "15. uzdevums" at bounding box center [125, 118] width 123 height 17
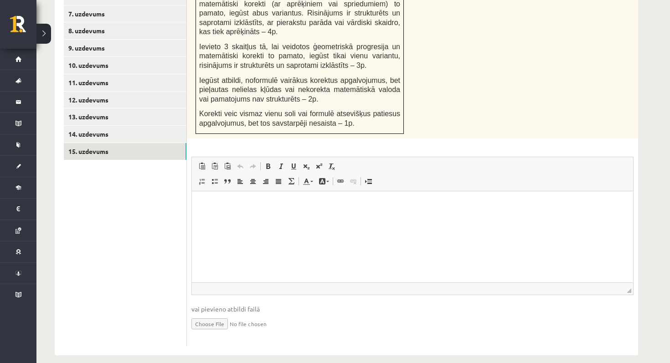
click at [206, 314] on input "file" at bounding box center [412, 323] width 442 height 19
type input "**********"
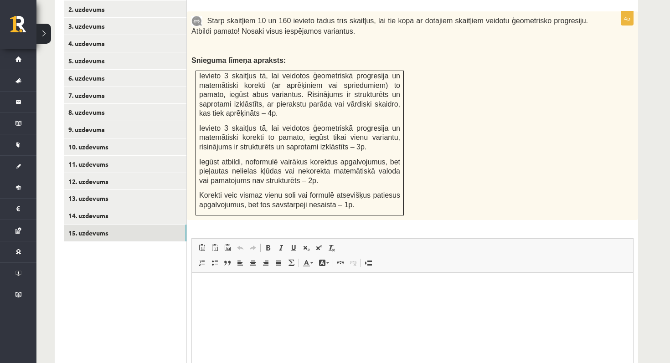
scroll to position [121, 0]
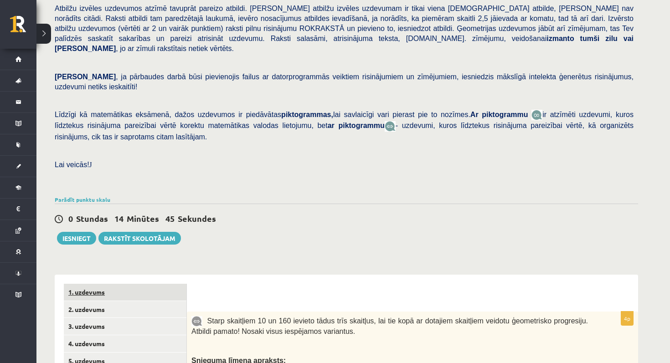
click at [105, 284] on link "1. uzdevums" at bounding box center [125, 292] width 123 height 17
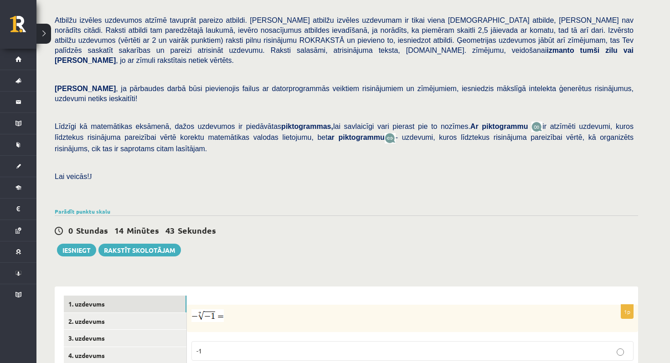
scroll to position [317, 0]
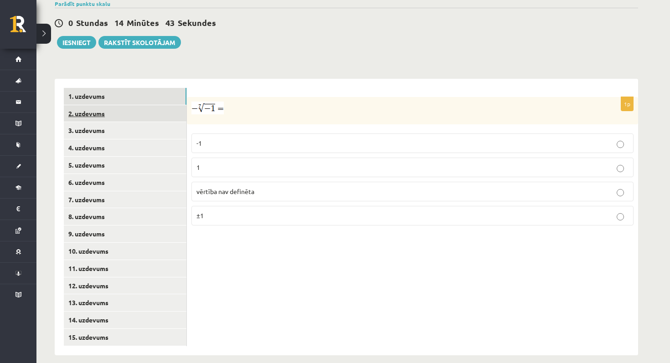
click at [144, 107] on link "2. uzdevums" at bounding box center [125, 113] width 123 height 17
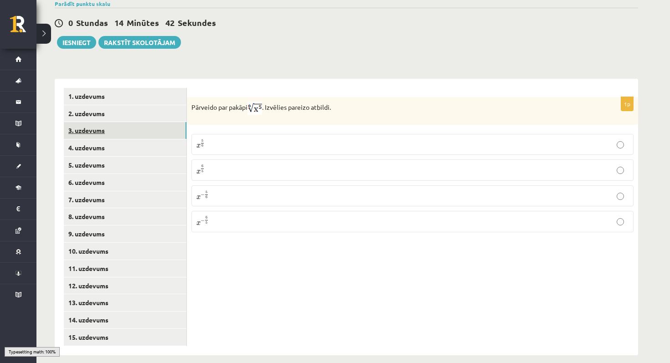
click at [144, 122] on link "3. uzdevums" at bounding box center [125, 130] width 123 height 17
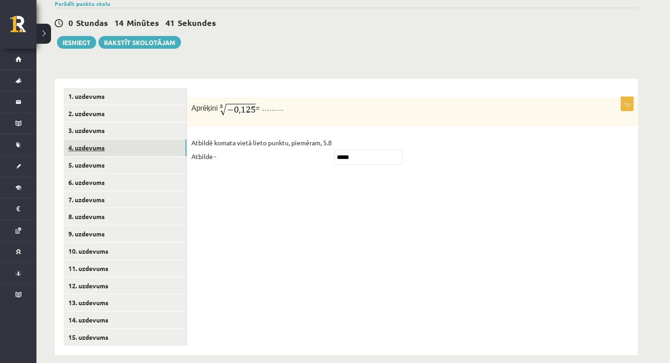
click at [139, 139] on link "4. uzdevums" at bounding box center [125, 147] width 123 height 17
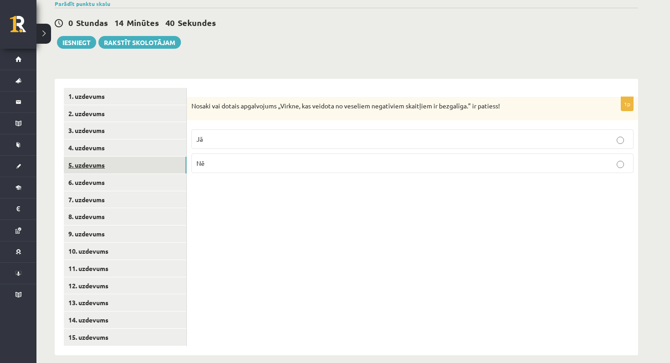
click at [133, 158] on link "5. uzdevums" at bounding box center [125, 165] width 123 height 17
click at [135, 123] on link "3. uzdevums" at bounding box center [125, 130] width 123 height 17
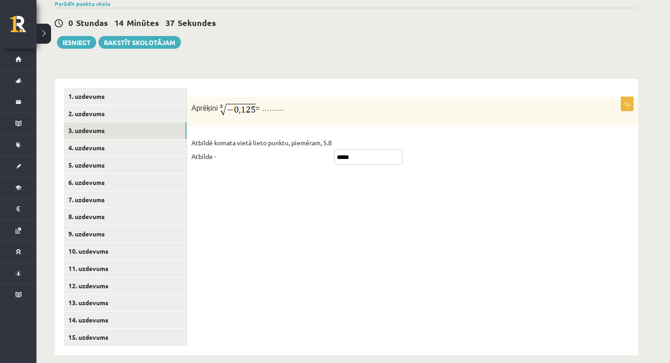
click at [343, 149] on input "*****" at bounding box center [368, 156] width 68 height 15
type input "****"
click at [164, 139] on link "4. uzdevums" at bounding box center [125, 147] width 123 height 17
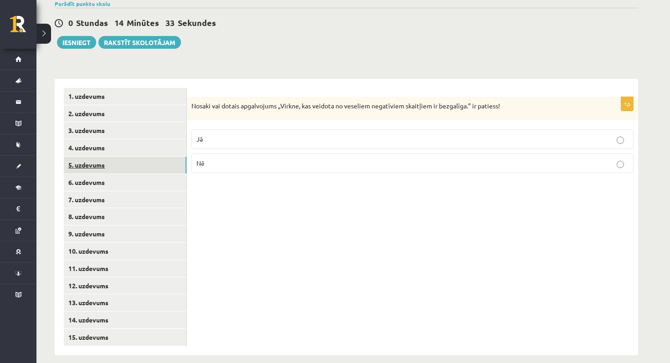
click at [137, 157] on link "5. uzdevums" at bounding box center [125, 165] width 123 height 17
click at [134, 174] on link "6. uzdevums" at bounding box center [125, 182] width 123 height 17
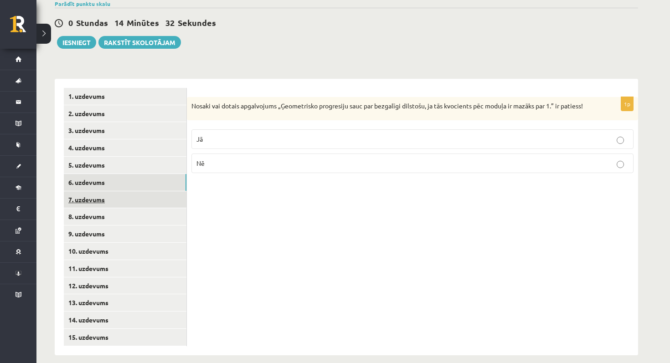
click at [130, 191] on link "7. uzdevums" at bounding box center [125, 199] width 123 height 17
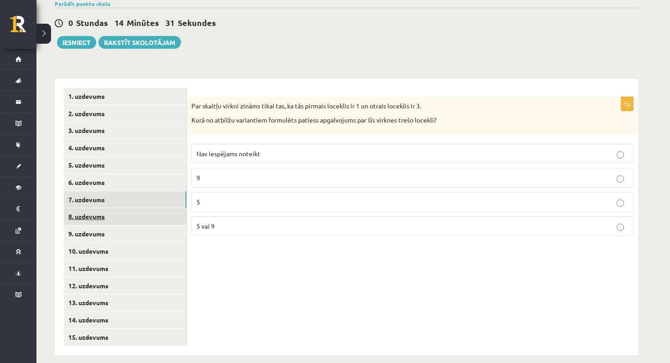
click at [128, 208] on link "8. uzdevums" at bounding box center [125, 216] width 123 height 17
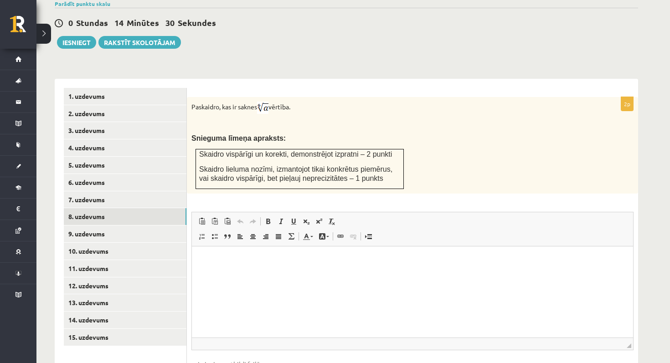
scroll to position [0, 0]
click at [259, 274] on html at bounding box center [412, 260] width 441 height 28
click at [252, 264] on p "**********" at bounding box center [412, 260] width 423 height 10
click at [262, 102] on img at bounding box center [262, 108] width 11 height 12
click at [229, 277] on p "Editor, wiswyg-editor-user-answer-47433780319160" at bounding box center [412, 276] width 423 height 10
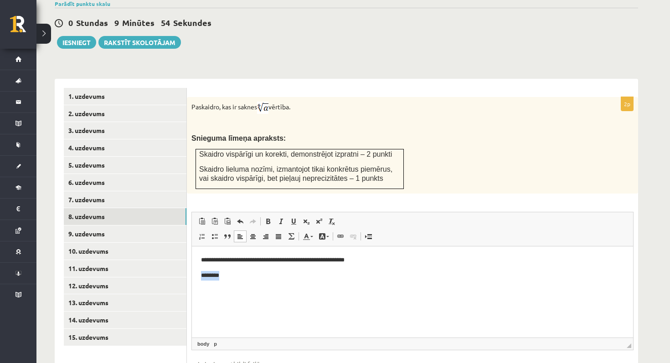
drag, startPoint x: 230, startPoint y: 276, endPoint x: 198, endPoint y: 276, distance: 32.4
click at [198, 276] on html "**********" at bounding box center [412, 275] width 441 height 58
click at [229, 271] on img "Editor, wiswyg-editor-user-answer-47433780319160" at bounding box center [227, 277] width 13 height 13
click at [243, 280] on p "* ***" at bounding box center [412, 279] width 423 height 16
drag, startPoint x: 242, startPoint y: 280, endPoint x: 196, endPoint y: 279, distance: 46.5
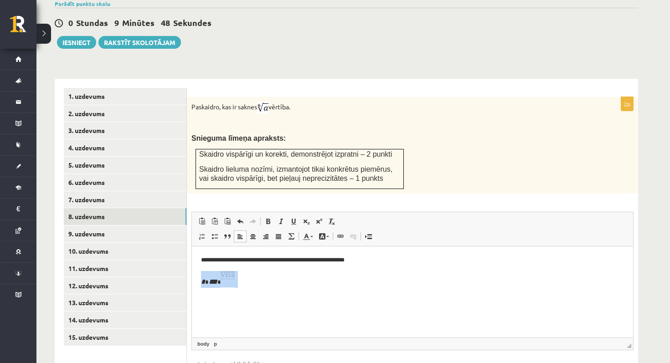
click at [196, 279] on html "**********" at bounding box center [412, 278] width 441 height 65
click at [210, 259] on p "**********" at bounding box center [412, 260] width 423 height 10
click at [205, 262] on p "**********" at bounding box center [412, 260] width 423 height 10
click at [363, 264] on p "**********" at bounding box center [412, 260] width 423 height 10
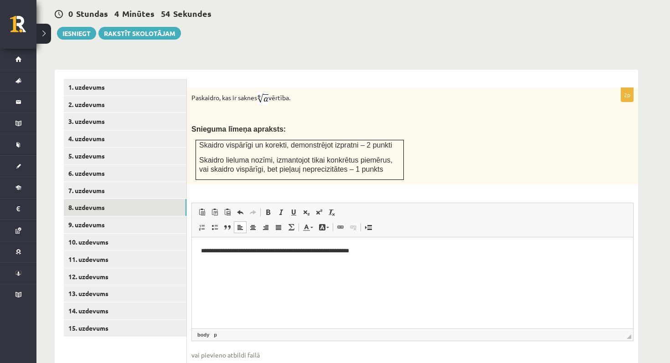
scroll to position [327, 0]
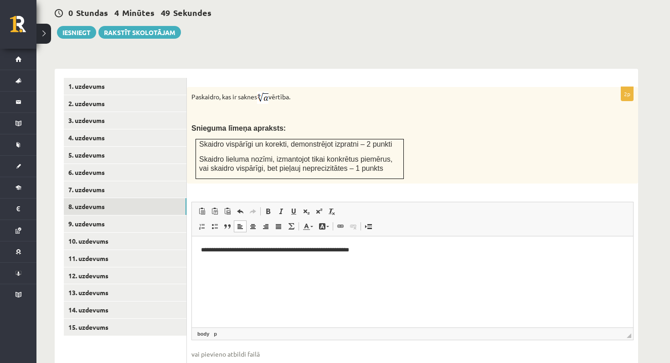
click at [204, 248] on p "**********" at bounding box center [412, 250] width 423 height 10
click at [382, 256] on body "**********" at bounding box center [412, 257] width 423 height 25
click at [321, 262] on img "Editor, wiswyg-editor-user-answer-47433780319160" at bounding box center [290, 270] width 178 height 19
click at [406, 266] on p "Editor, wiswyg-editor-user-answer-47433780319160" at bounding box center [412, 272] width 423 height 22
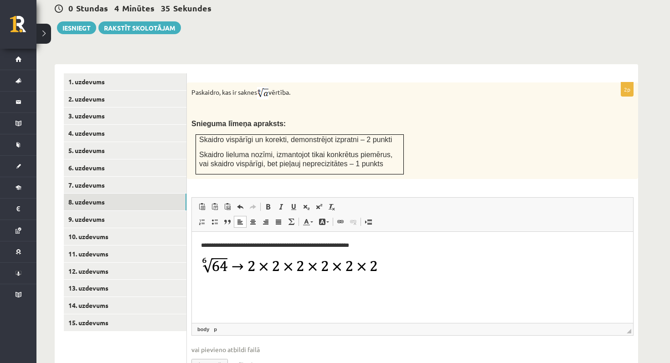
scroll to position [330, 0]
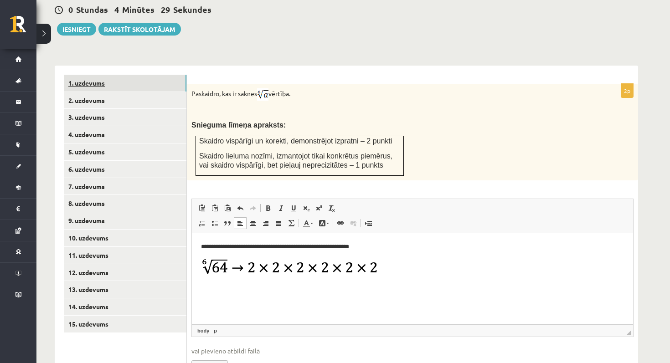
click at [151, 77] on link "1. uzdevums" at bounding box center [125, 83] width 123 height 17
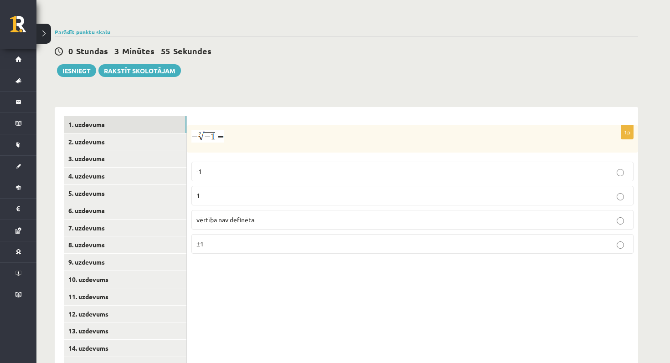
scroll to position [294, 0]
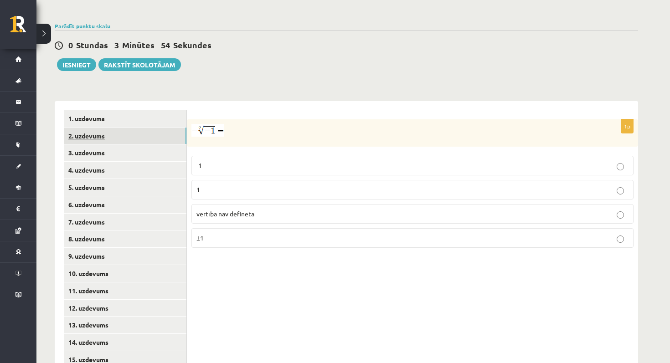
click at [132, 128] on link "2. uzdevums" at bounding box center [125, 136] width 123 height 17
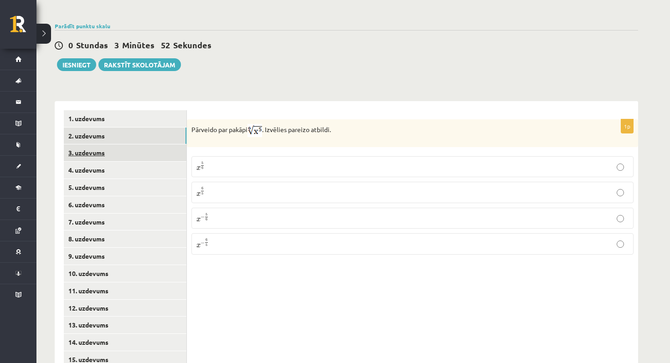
click at [135, 144] on link "3. uzdevums" at bounding box center [125, 152] width 123 height 17
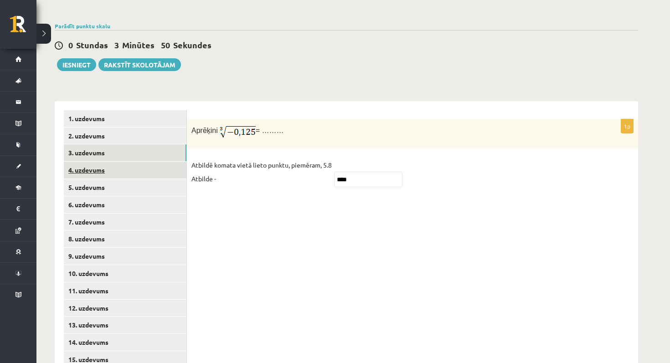
click at [130, 162] on link "4. uzdevums" at bounding box center [125, 170] width 123 height 17
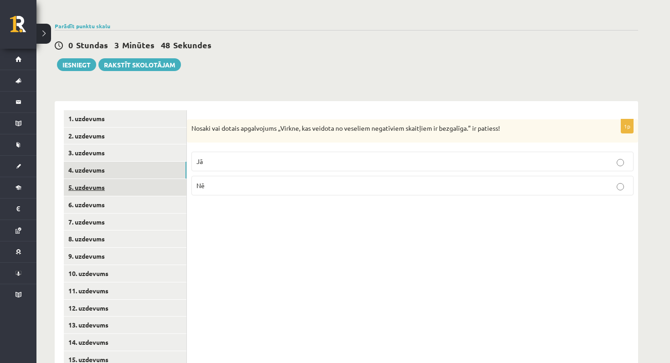
click at [127, 179] on link "5. uzdevums" at bounding box center [125, 187] width 123 height 17
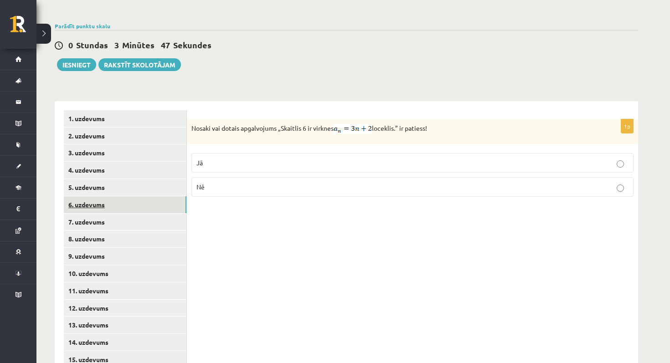
click at [121, 199] on link "6. uzdevums" at bounding box center [125, 204] width 123 height 17
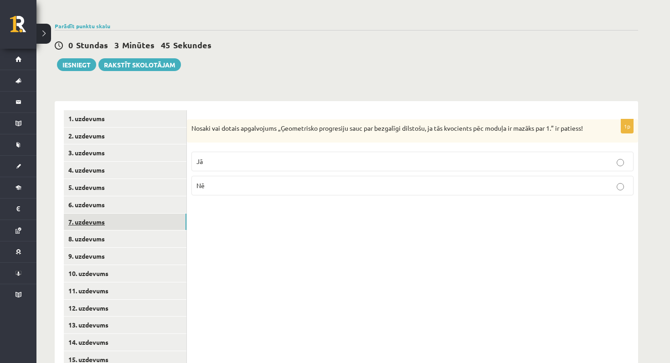
click at [109, 215] on link "7. uzdevums" at bounding box center [125, 222] width 123 height 17
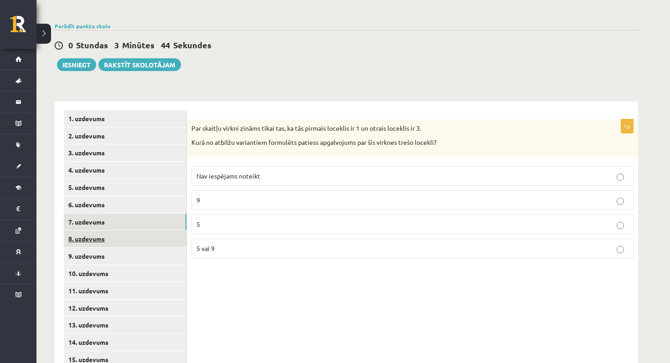
click at [106, 231] on link "8. uzdevums" at bounding box center [125, 239] width 123 height 17
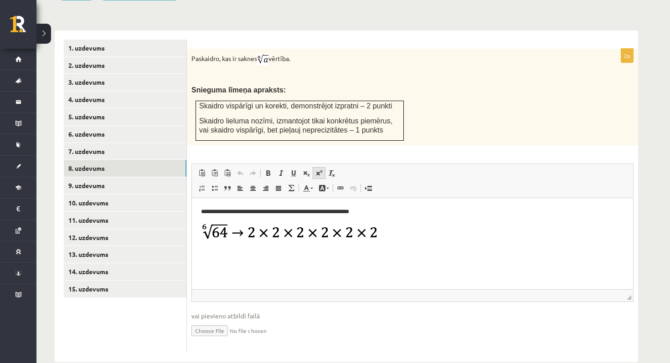
scroll to position [365, 0]
click at [152, 178] on link "9. uzdevums" at bounding box center [125, 186] width 123 height 17
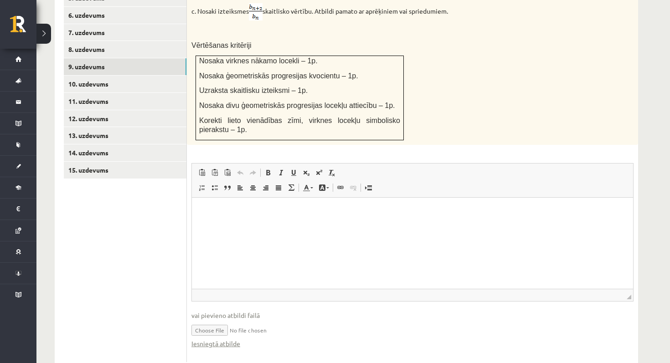
scroll to position [500, 0]
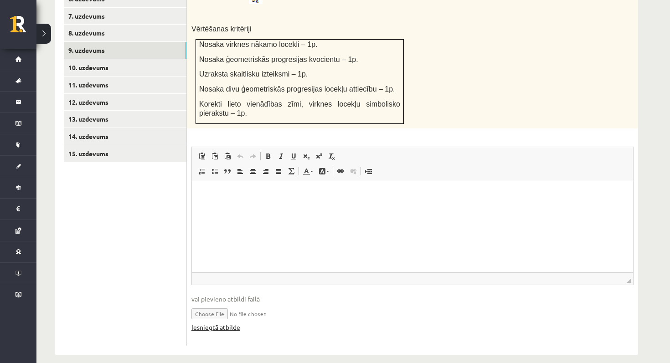
click at [230, 323] on link "Iesniegtā atbilde" at bounding box center [215, 328] width 49 height 10
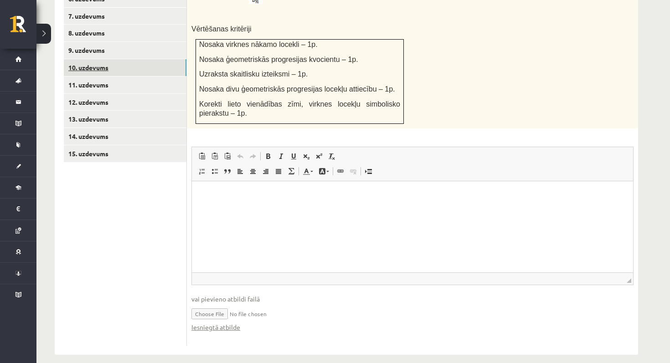
click at [131, 59] on link "10. uzdevums" at bounding box center [125, 67] width 123 height 17
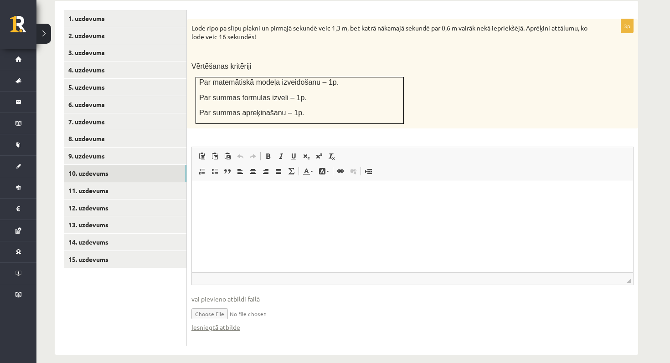
scroll to position [0, 0]
click at [223, 323] on link "Iesniegtā atbilde" at bounding box center [215, 328] width 49 height 10
click at [108, 182] on link "11. uzdevums" at bounding box center [125, 190] width 123 height 17
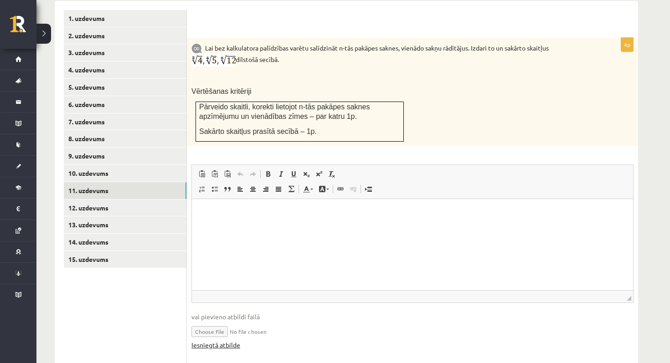
click at [225, 340] on link "Iesniegtā atbilde" at bounding box center [215, 345] width 49 height 10
click at [129, 200] on link "12. uzdevums" at bounding box center [125, 208] width 123 height 17
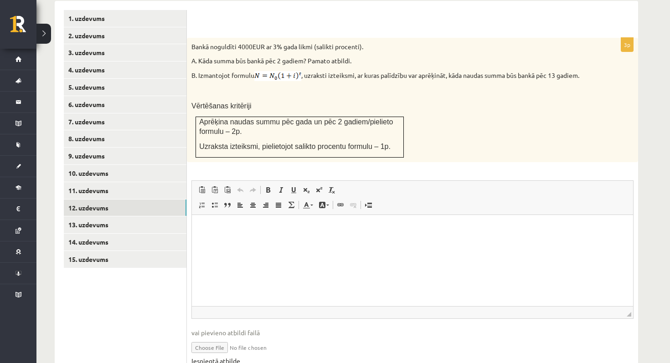
click at [211, 356] on link "Iesniegtā atbilde" at bounding box center [215, 361] width 49 height 10
click at [102, 216] on link "13. uzdevums" at bounding box center [125, 224] width 123 height 17
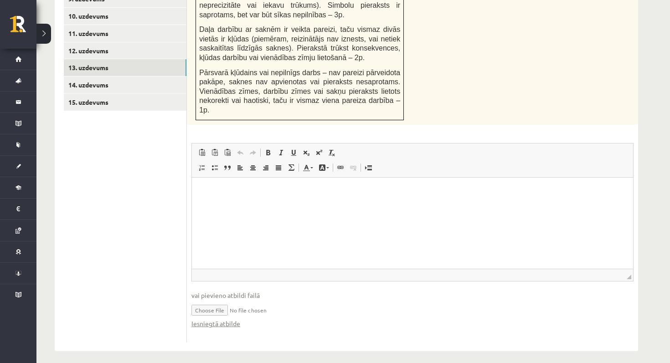
scroll to position [557, 0]
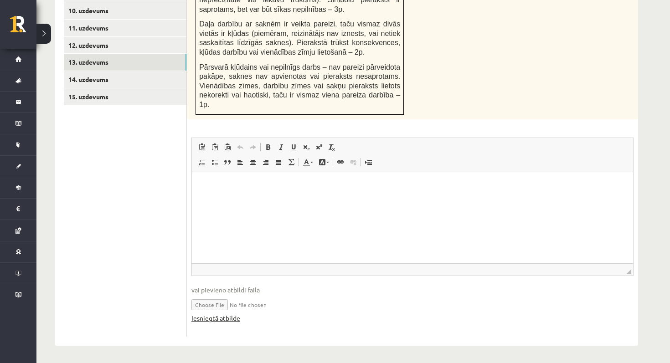
click at [226, 321] on link "Iesniegtā atbilde" at bounding box center [215, 319] width 49 height 10
click at [152, 71] on link "14. uzdevums" at bounding box center [125, 79] width 123 height 17
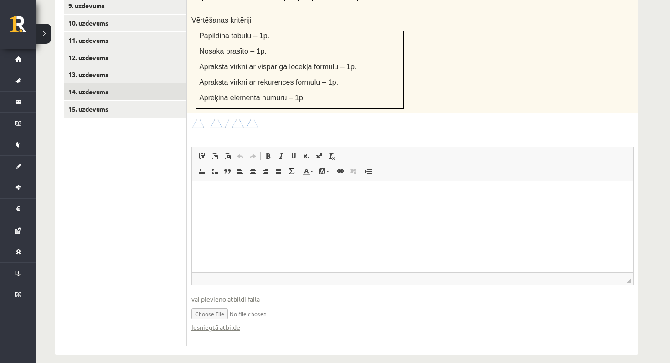
scroll to position [0, 0]
click at [223, 323] on link "Iesniegtā atbilde" at bounding box center [215, 328] width 49 height 10
click at [137, 101] on link "15. uzdevums" at bounding box center [125, 109] width 123 height 17
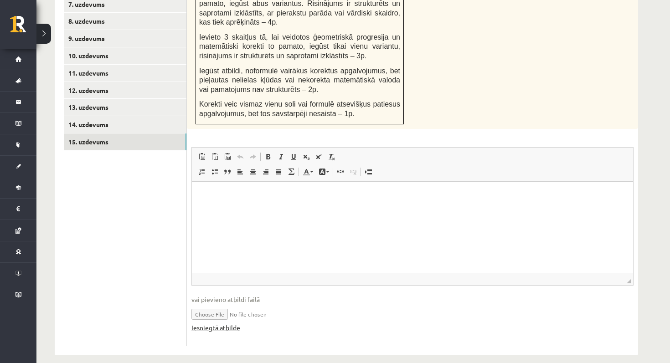
click at [223, 323] on link "Iesniegtā atbilde" at bounding box center [215, 328] width 49 height 10
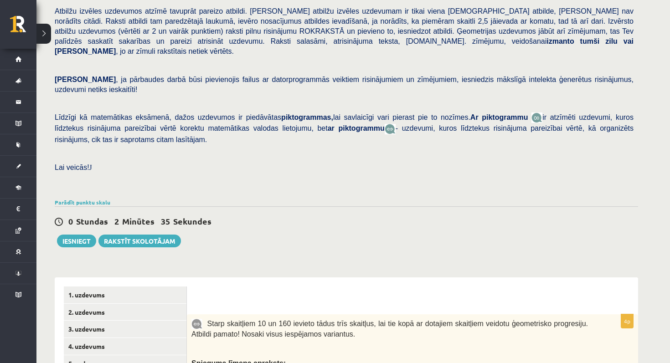
scroll to position [126, 0]
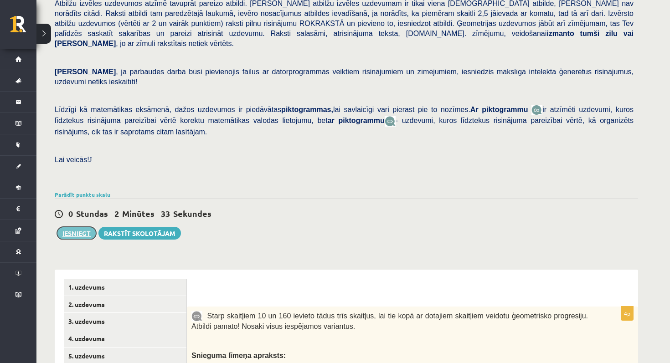
click at [74, 227] on button "Iesniegt" at bounding box center [76, 233] width 39 height 13
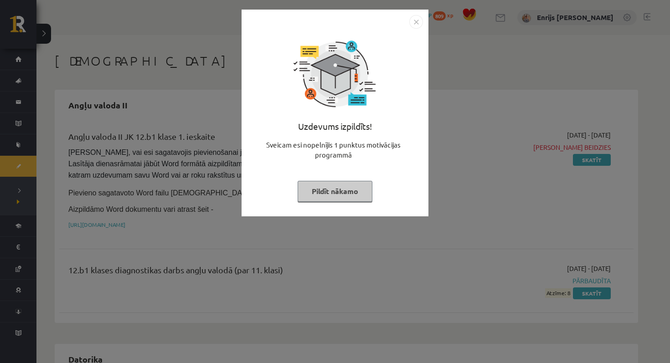
click at [324, 195] on button "Pildīt nākamo" at bounding box center [335, 191] width 75 height 21
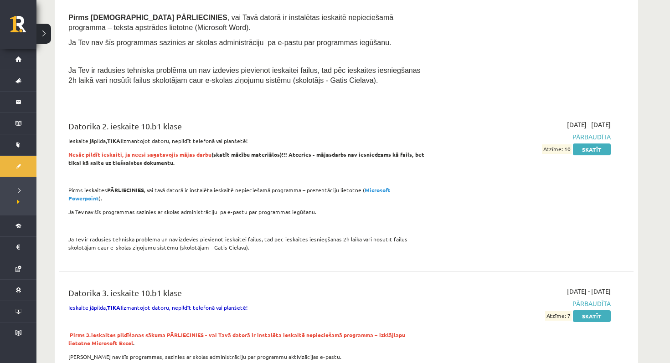
scroll to position [465, 0]
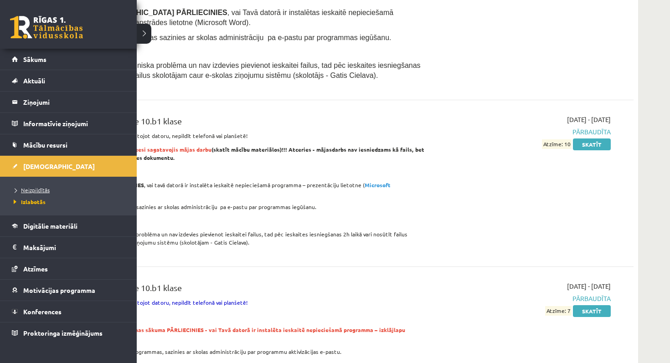
click at [34, 186] on link "Neizpildītās" at bounding box center [69, 190] width 116 height 8
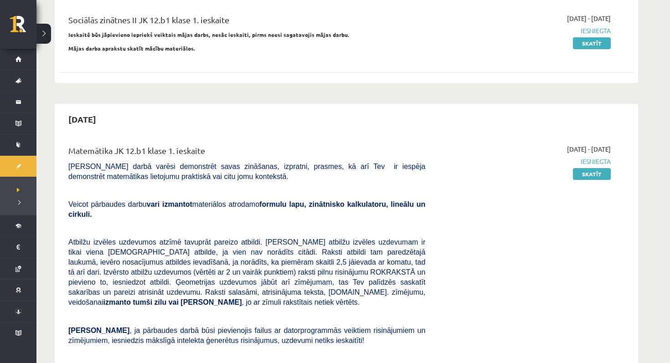
scroll to position [257, 0]
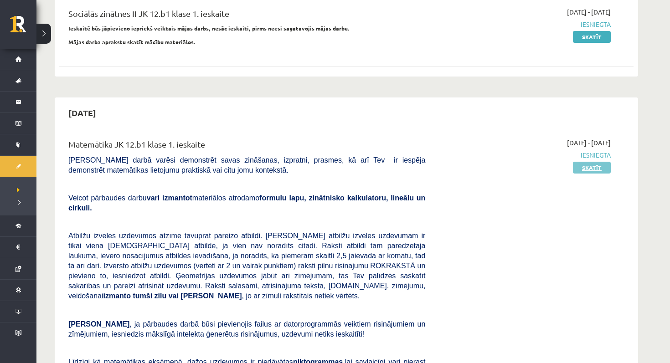
click at [586, 167] on link "Skatīt" at bounding box center [592, 168] width 38 height 12
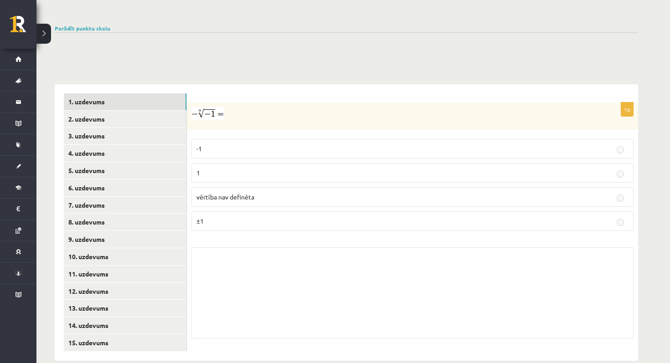
scroll to position [297, 0]
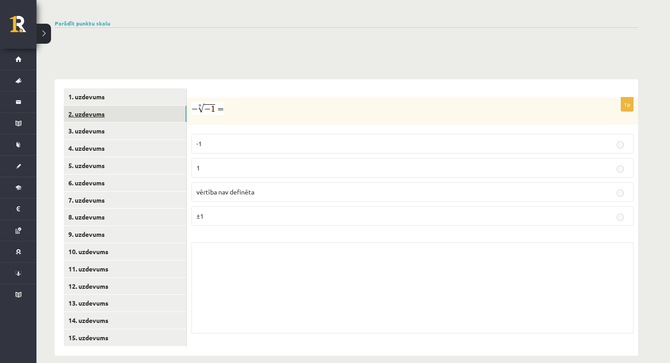
click at [142, 109] on link "2. uzdevums" at bounding box center [125, 114] width 123 height 17
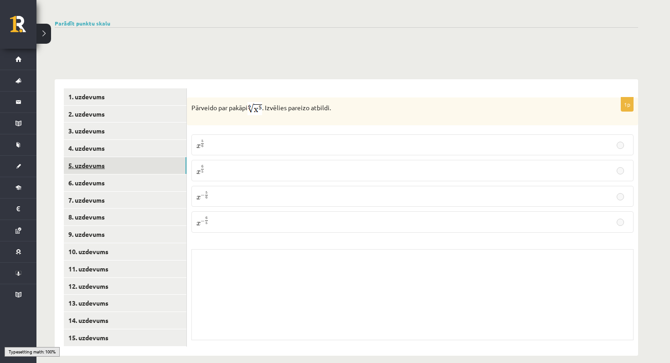
click at [149, 157] on link "5. uzdevums" at bounding box center [125, 165] width 123 height 17
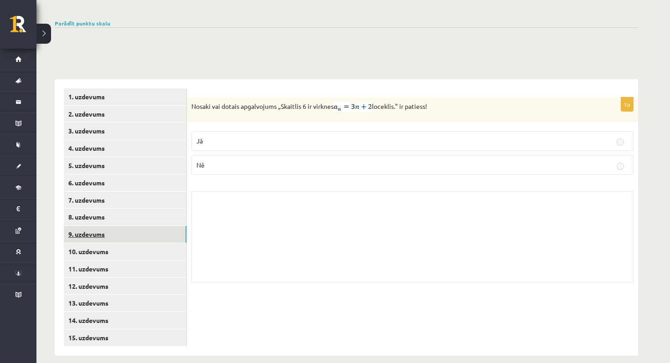
click at [132, 226] on link "9. uzdevums" at bounding box center [125, 234] width 123 height 17
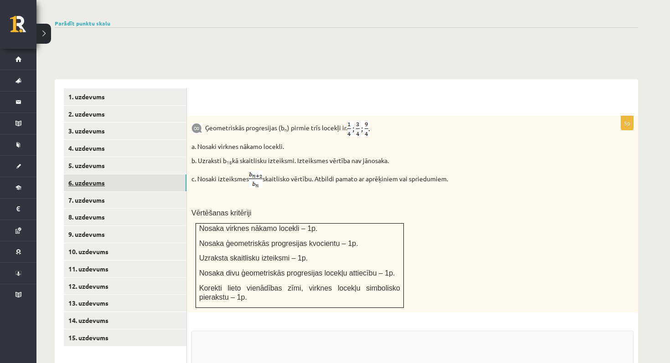
click at [131, 180] on link "6. uzdevums" at bounding box center [125, 183] width 123 height 17
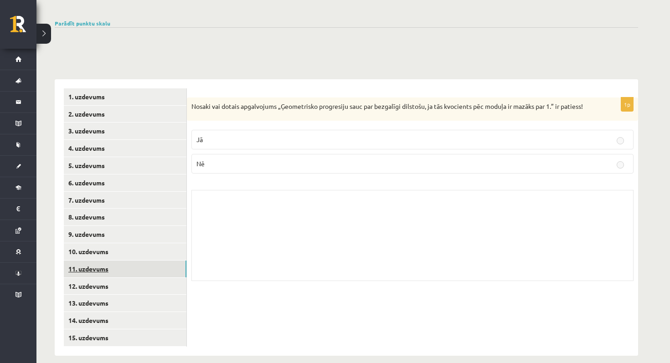
click at [121, 261] on link "11. uzdevums" at bounding box center [125, 269] width 123 height 17
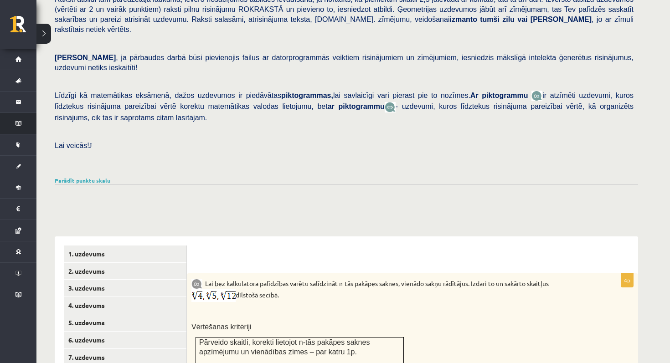
scroll to position [93, 0]
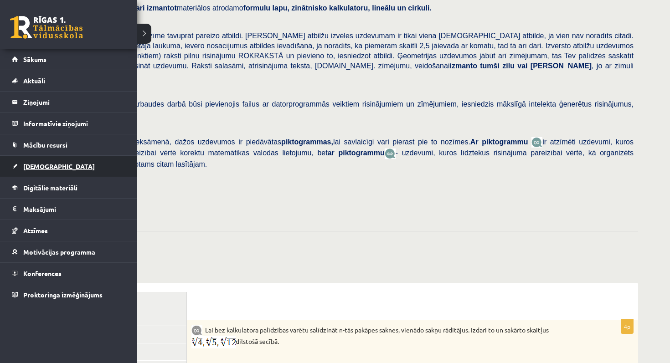
click at [54, 169] on link "[DEMOGRAPHIC_DATA]" at bounding box center [68, 166] width 113 height 21
